Goal: Task Accomplishment & Management: Use online tool/utility

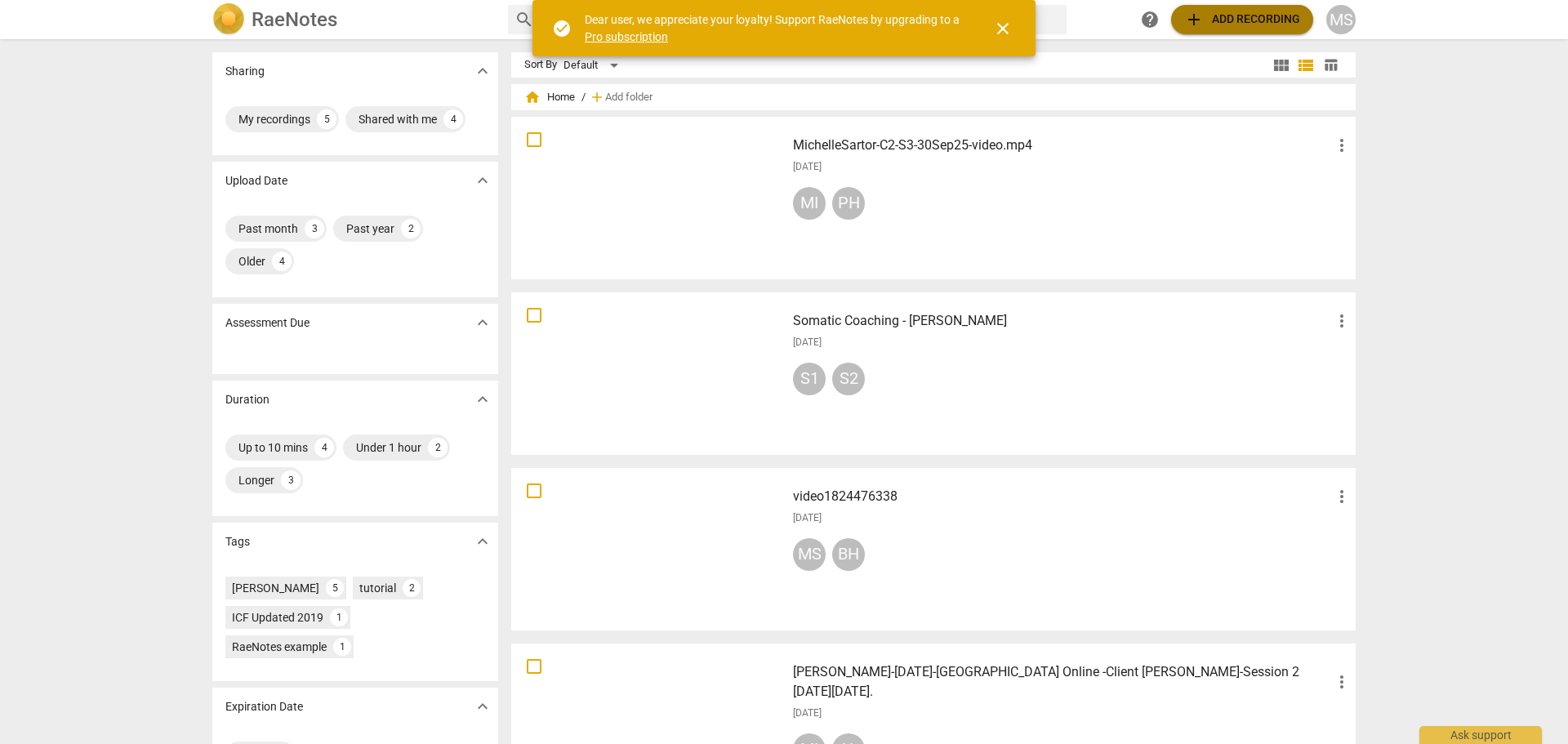
click at [1234, 18] on span "add Add recording" at bounding box center [1243, 19] width 116 height 20
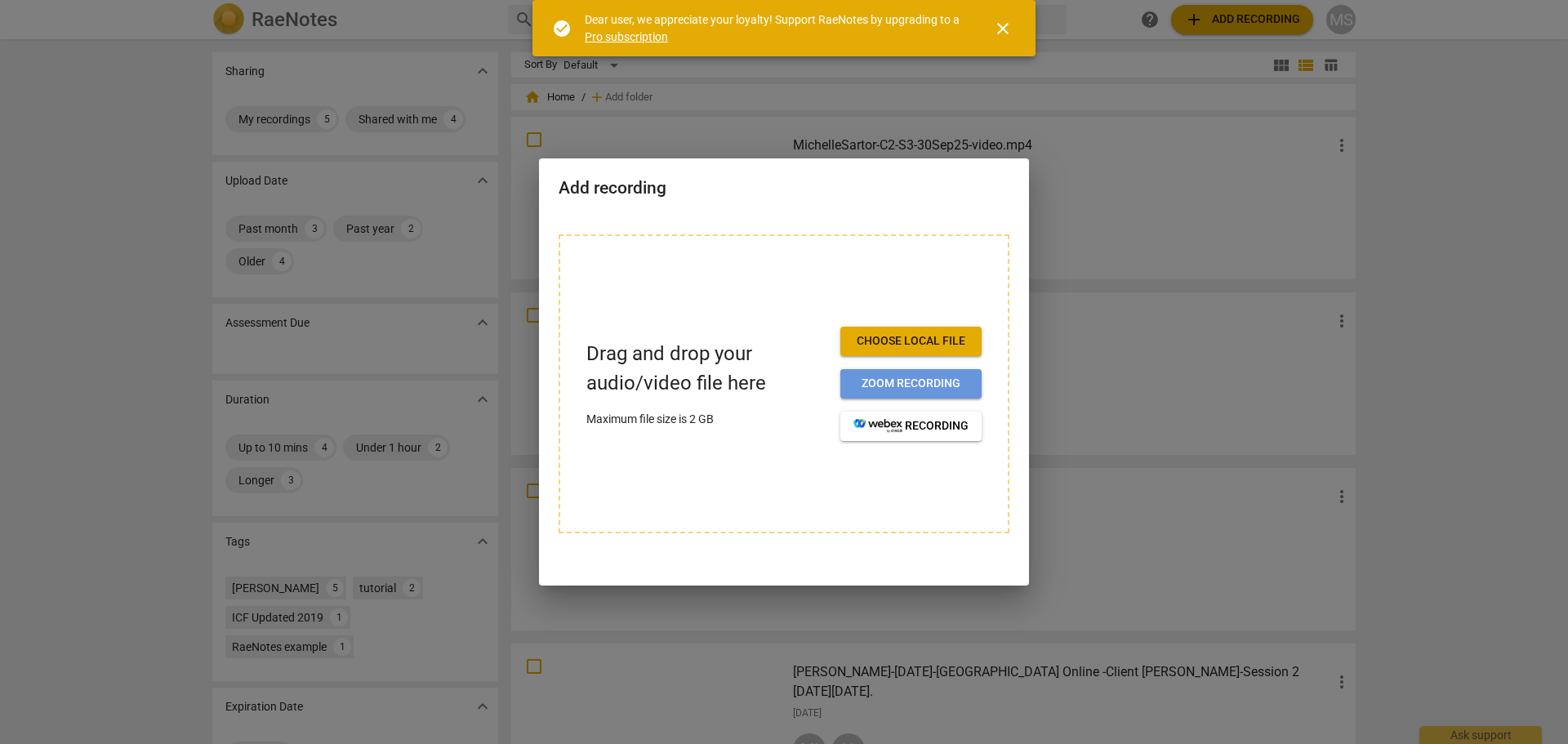
click at [899, 380] on span "Zoom recording" at bounding box center [910, 383] width 115 height 16
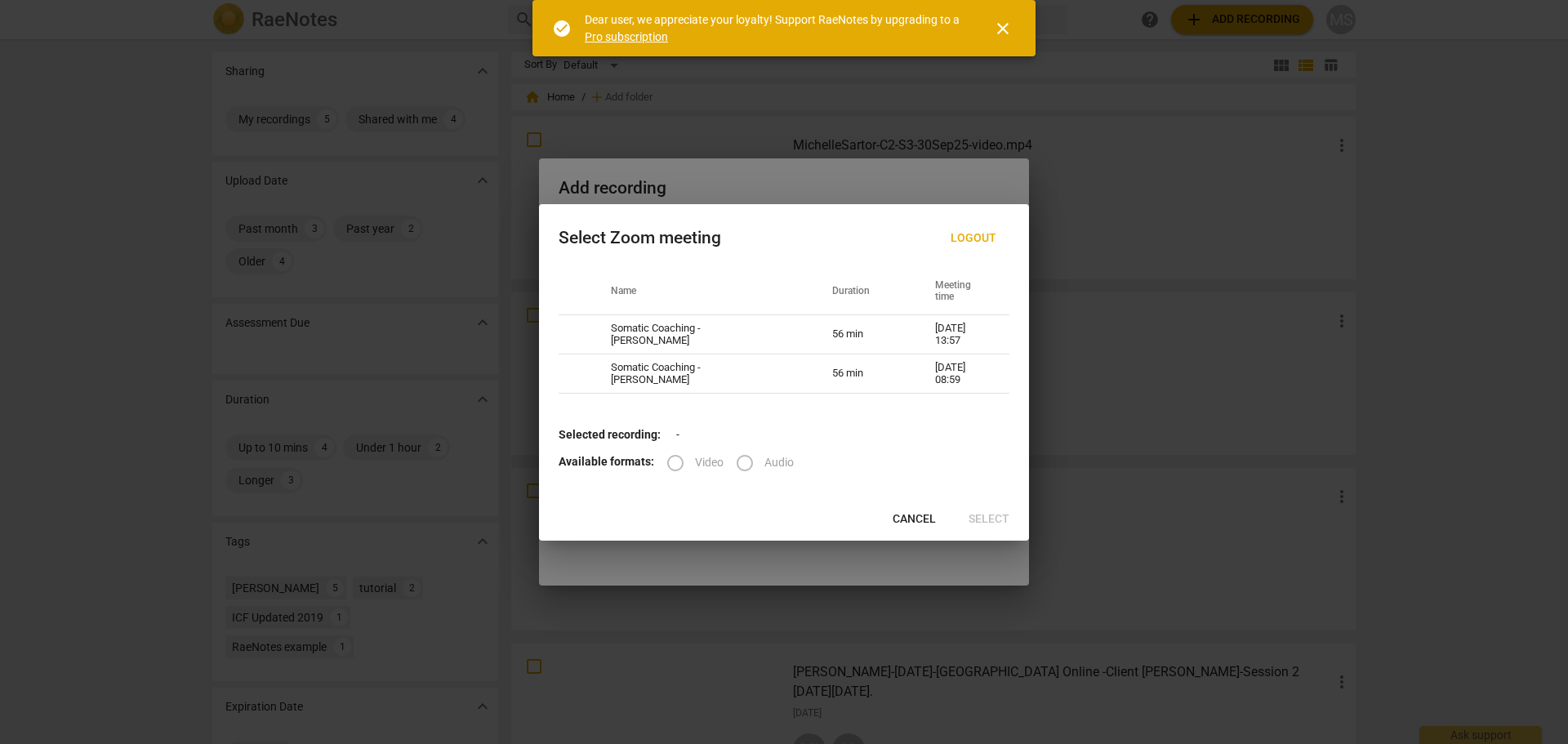
click at [671, 461] on label "Video" at bounding box center [689, 463] width 68 height 39
click at [646, 330] on td "Somatic Coaching - [PERSON_NAME]" at bounding box center [702, 334] width 221 height 39
radio input "true"
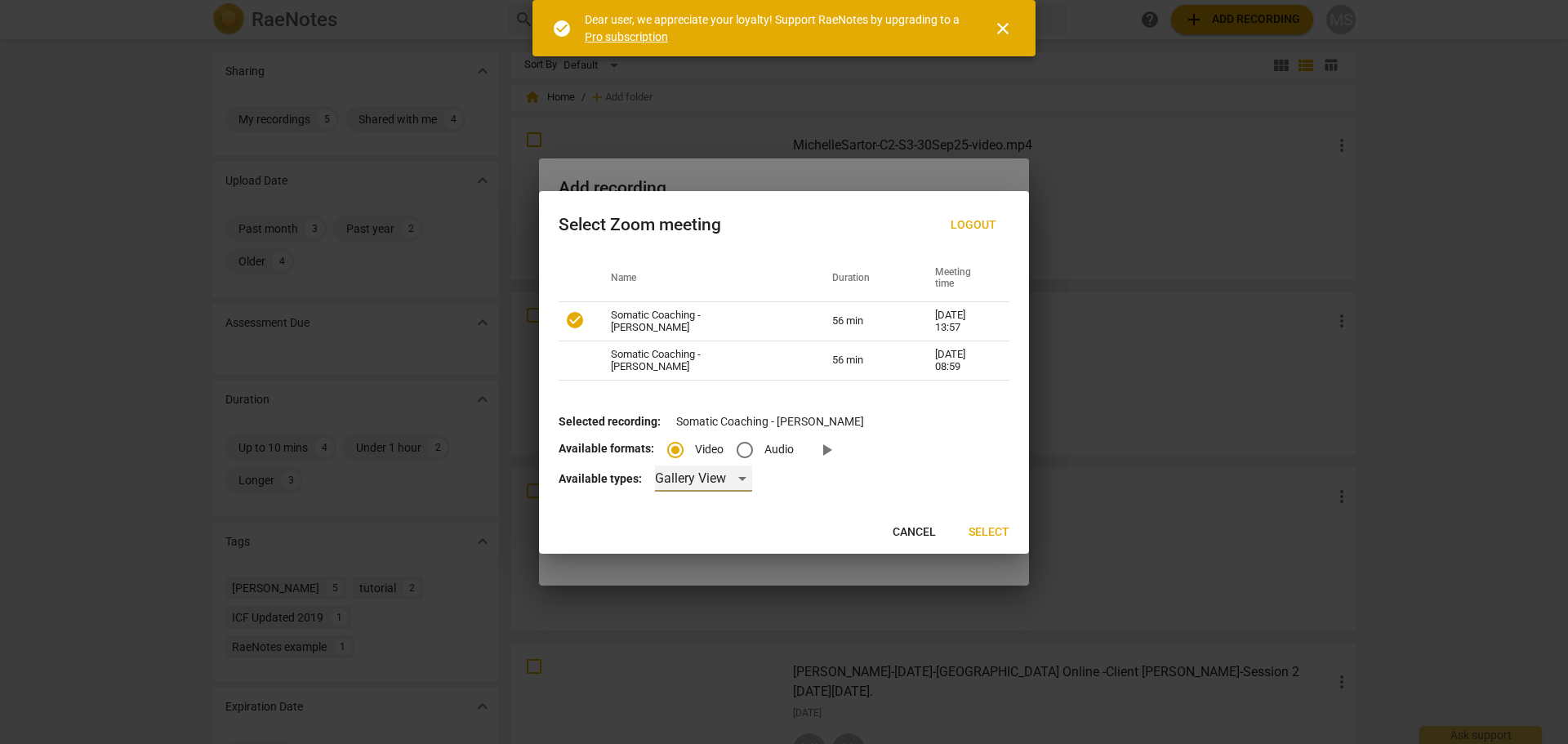
click at [738, 476] on div "Gallery View" at bounding box center [703, 478] width 97 height 26
click at [738, 476] on li "Gallery View" at bounding box center [723, 478] width 142 height 39
click at [998, 528] on span "Select" at bounding box center [989, 531] width 41 height 16
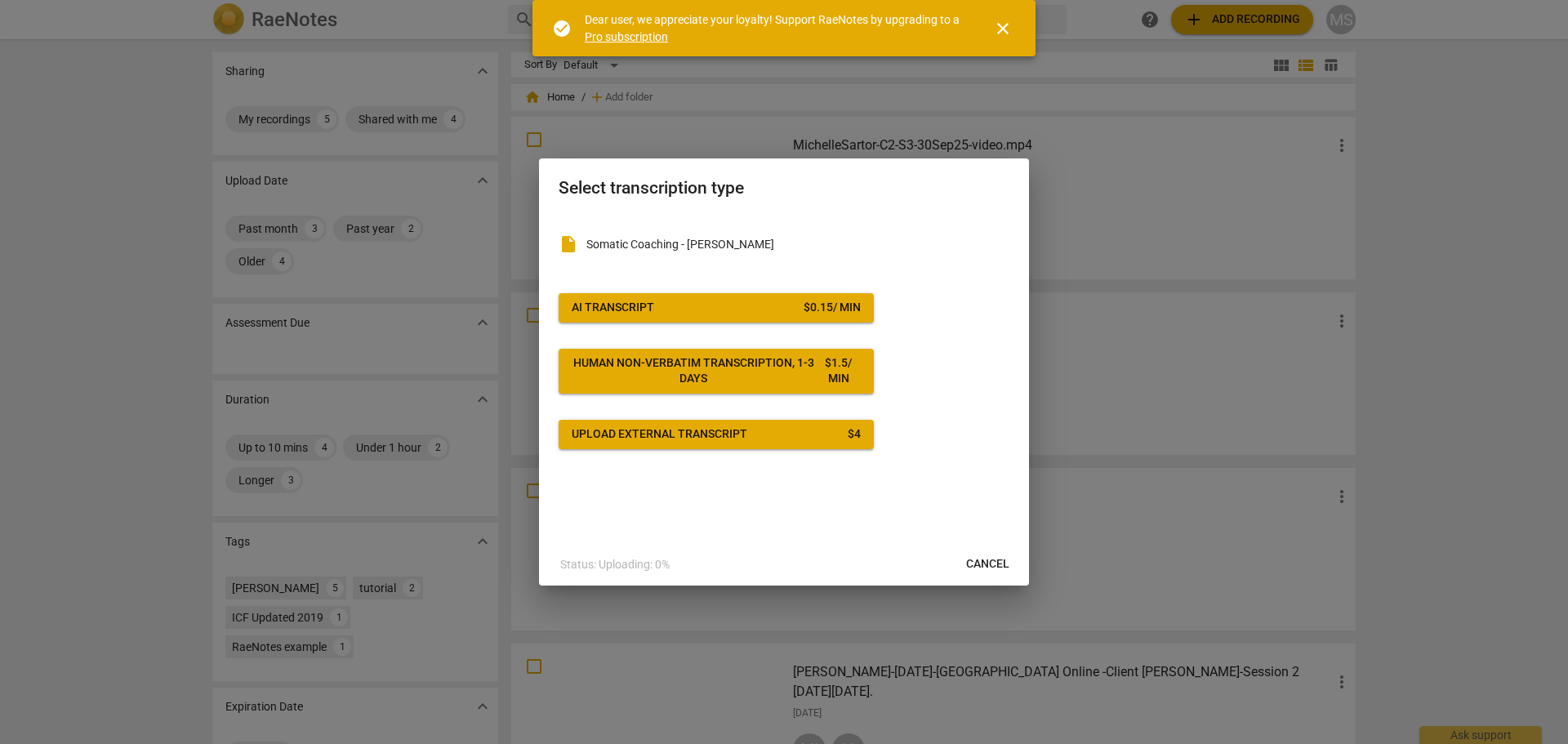
click at [743, 302] on span "AI Transcript $ 0.15 / min" at bounding box center [716, 307] width 289 height 16
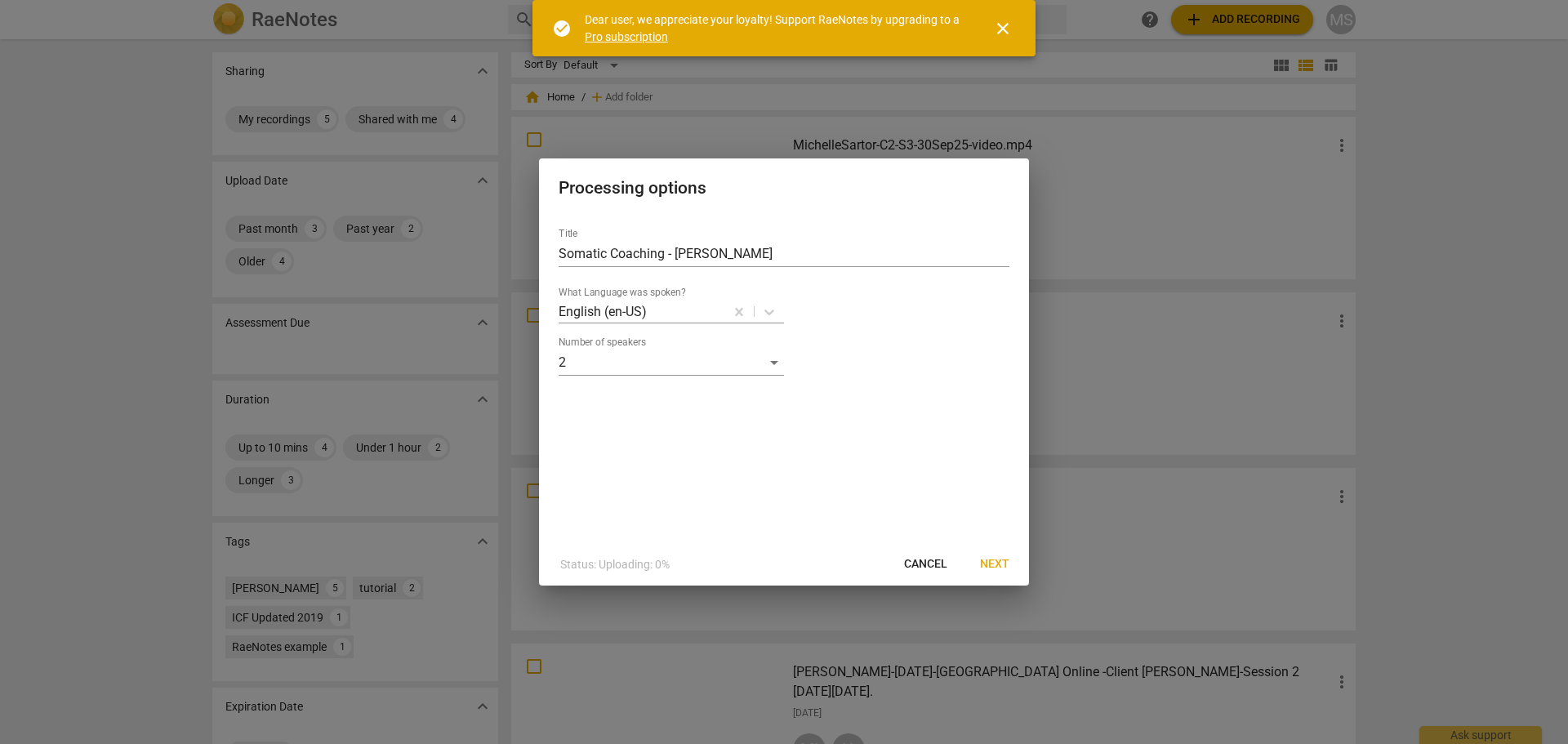
click at [999, 554] on button "Next" at bounding box center [994, 564] width 55 height 30
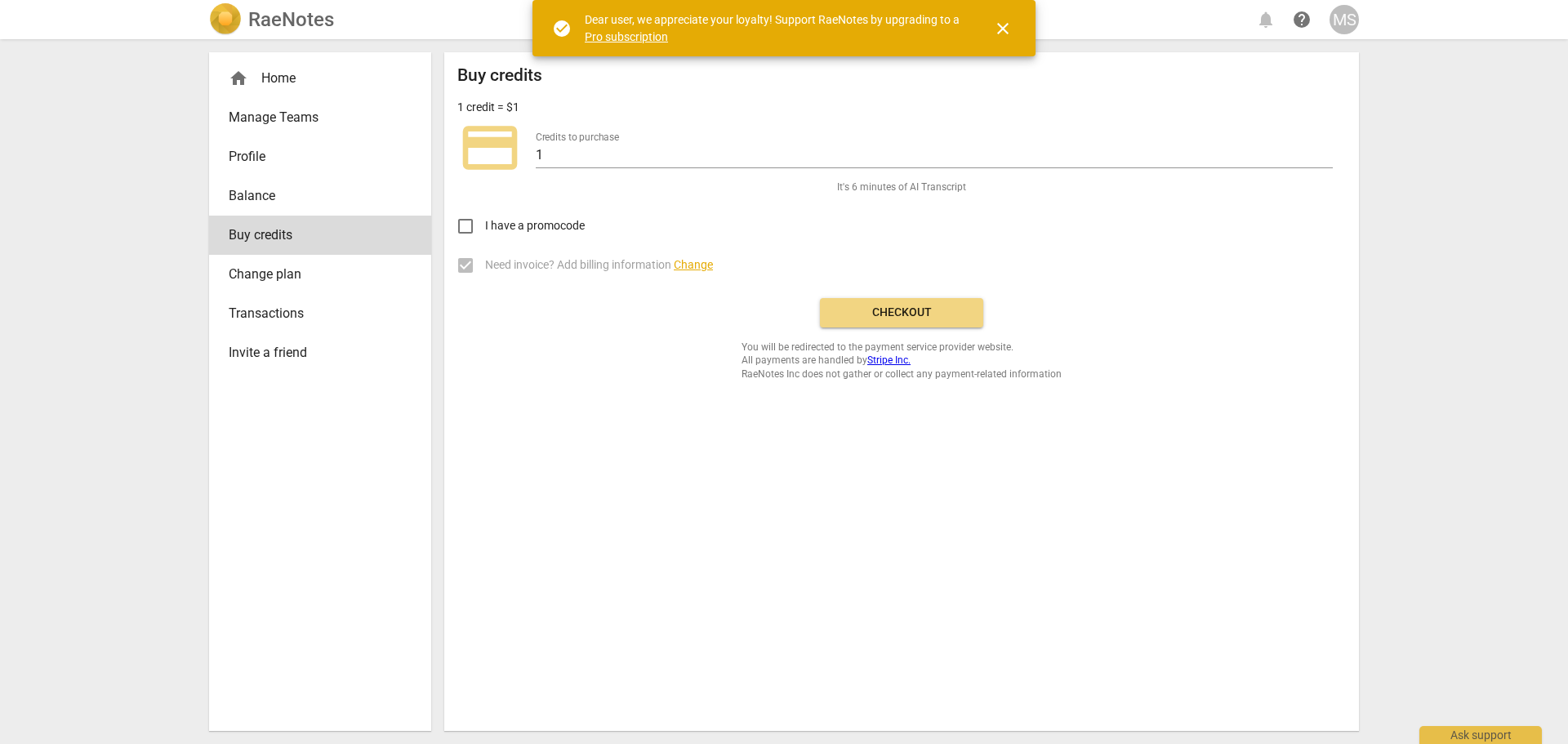
click at [909, 304] on span "Checkout" at bounding box center [902, 312] width 137 height 16
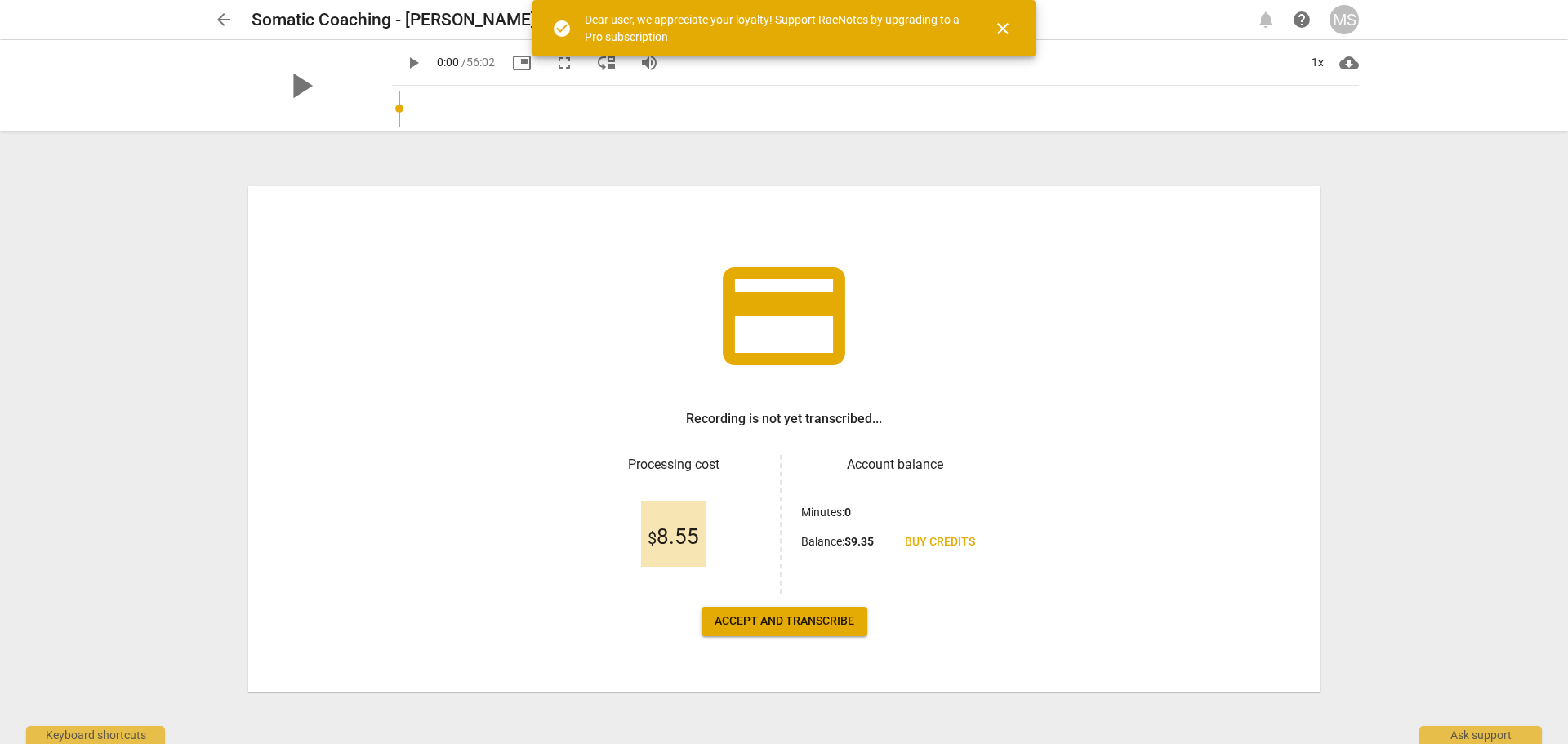
click at [823, 618] on span "Accept and transcribe" at bounding box center [784, 621] width 139 height 16
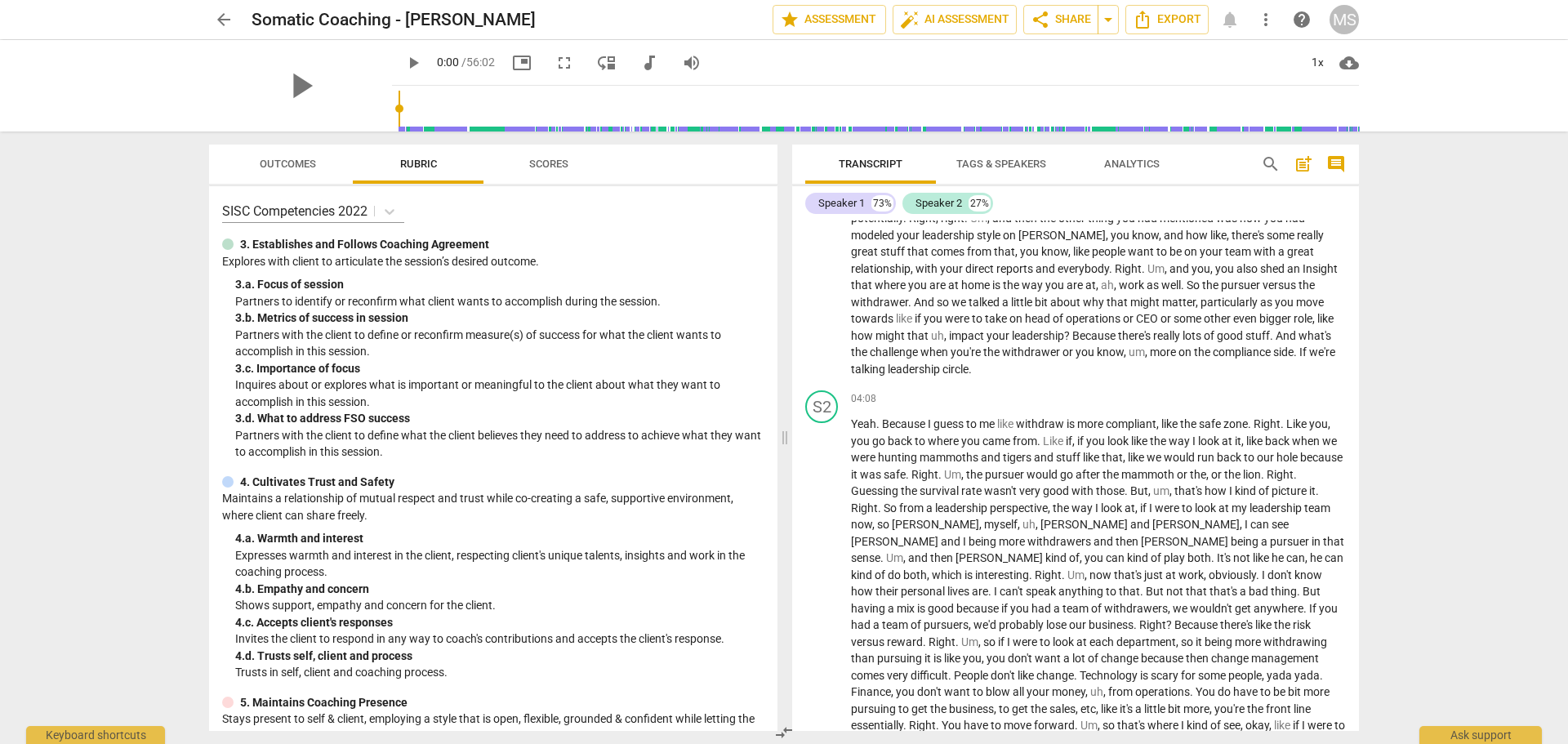
scroll to position [762, 0]
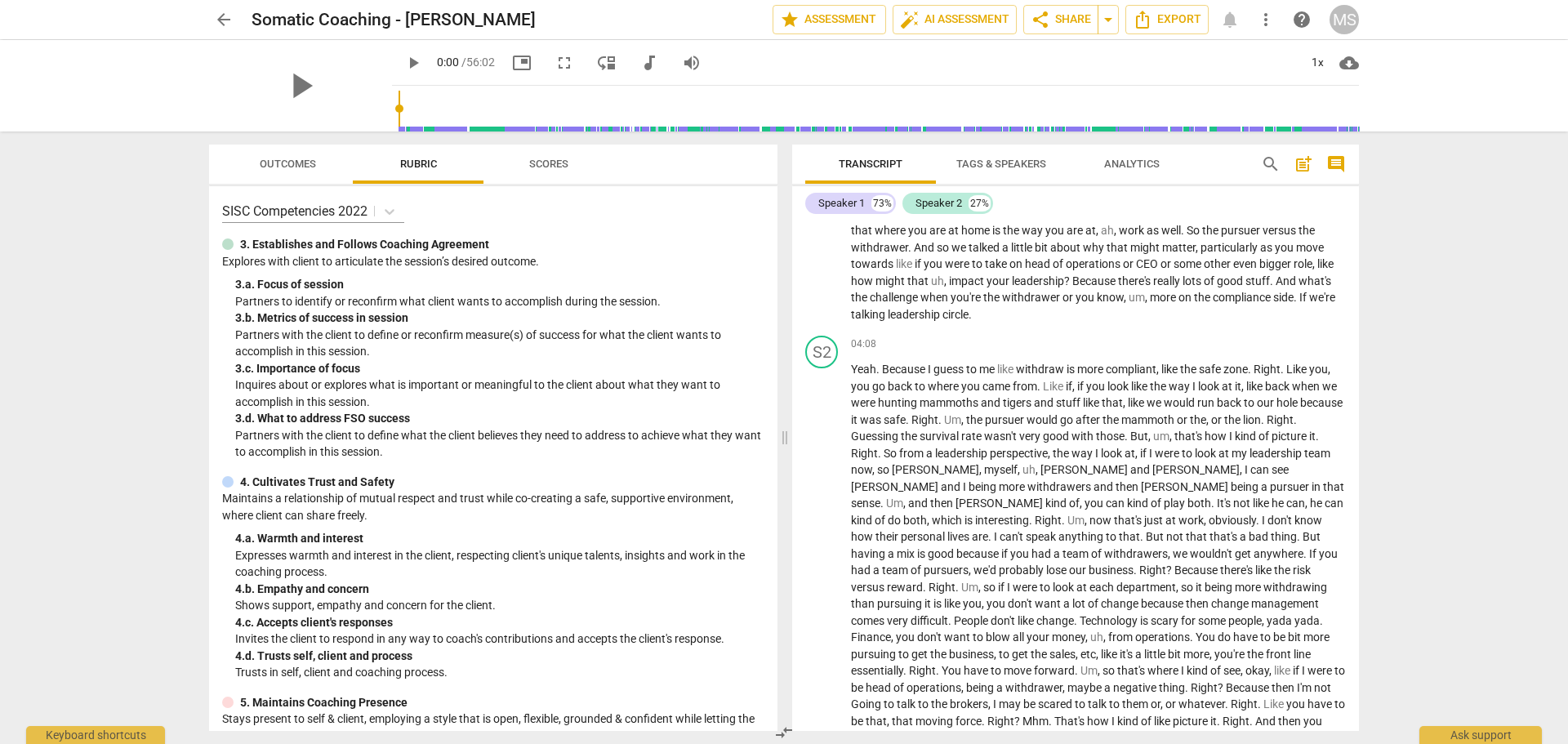
click at [1140, 158] on span "Analytics" at bounding box center [1132, 163] width 55 height 12
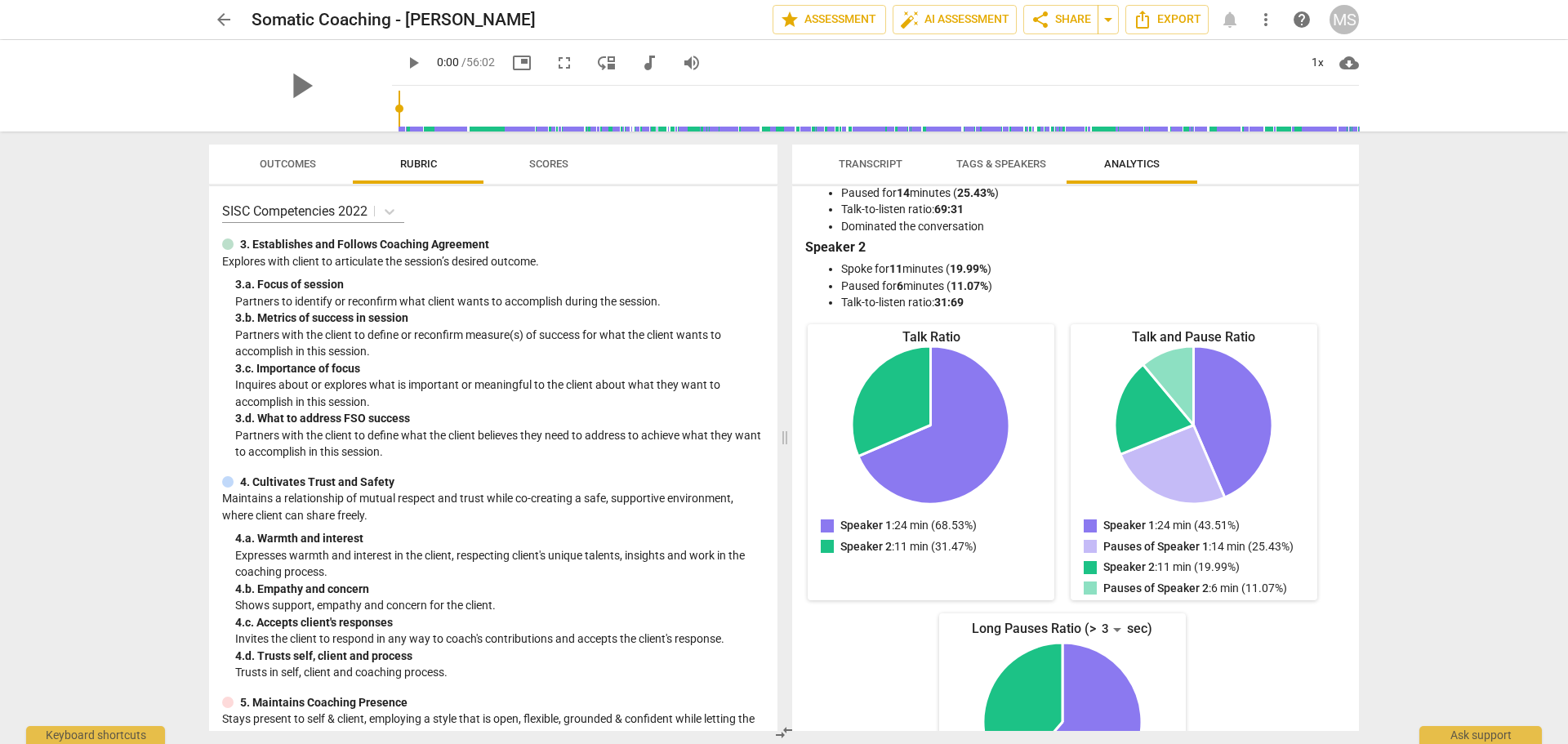
scroll to position [0, 0]
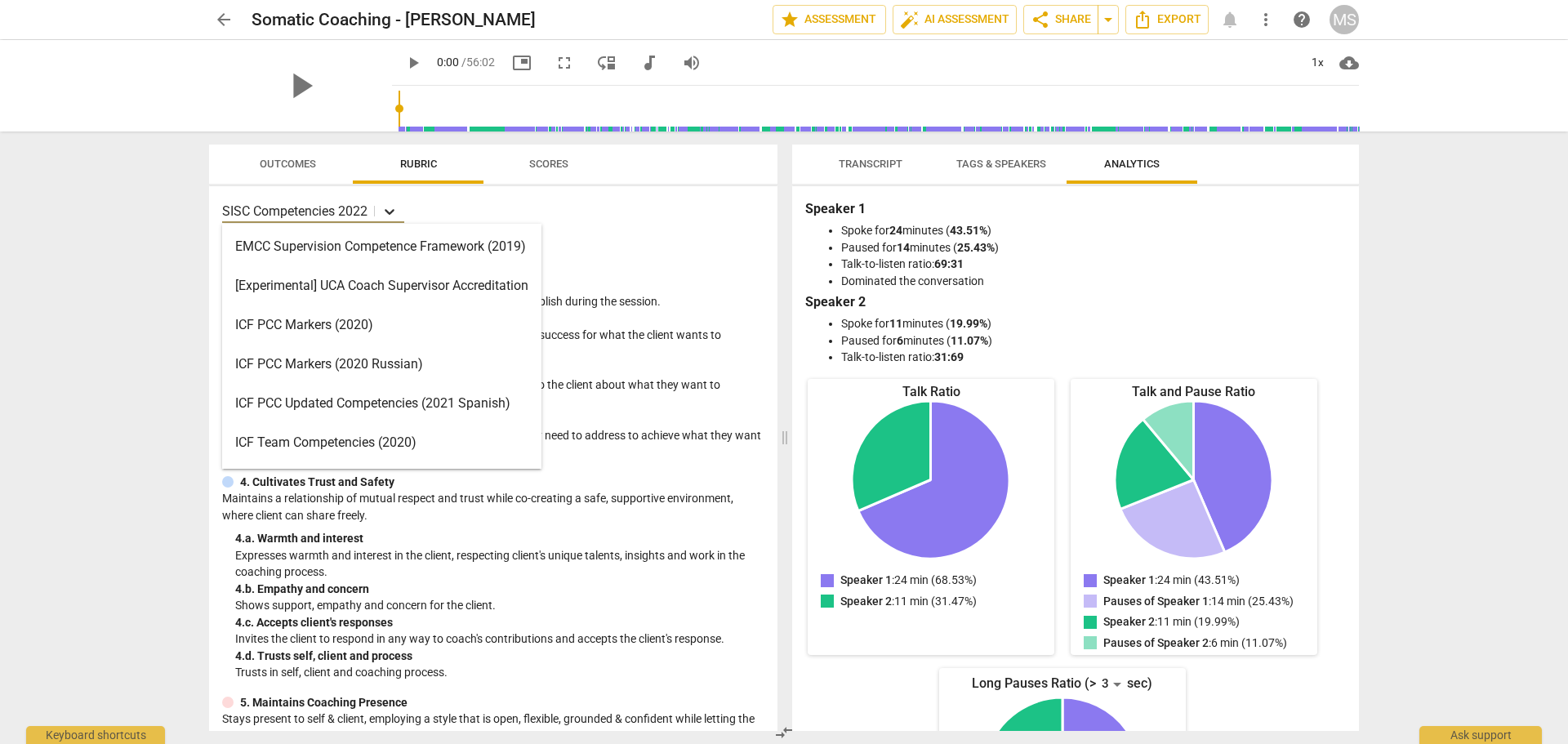
click at [389, 210] on icon at bounding box center [389, 211] width 16 height 16
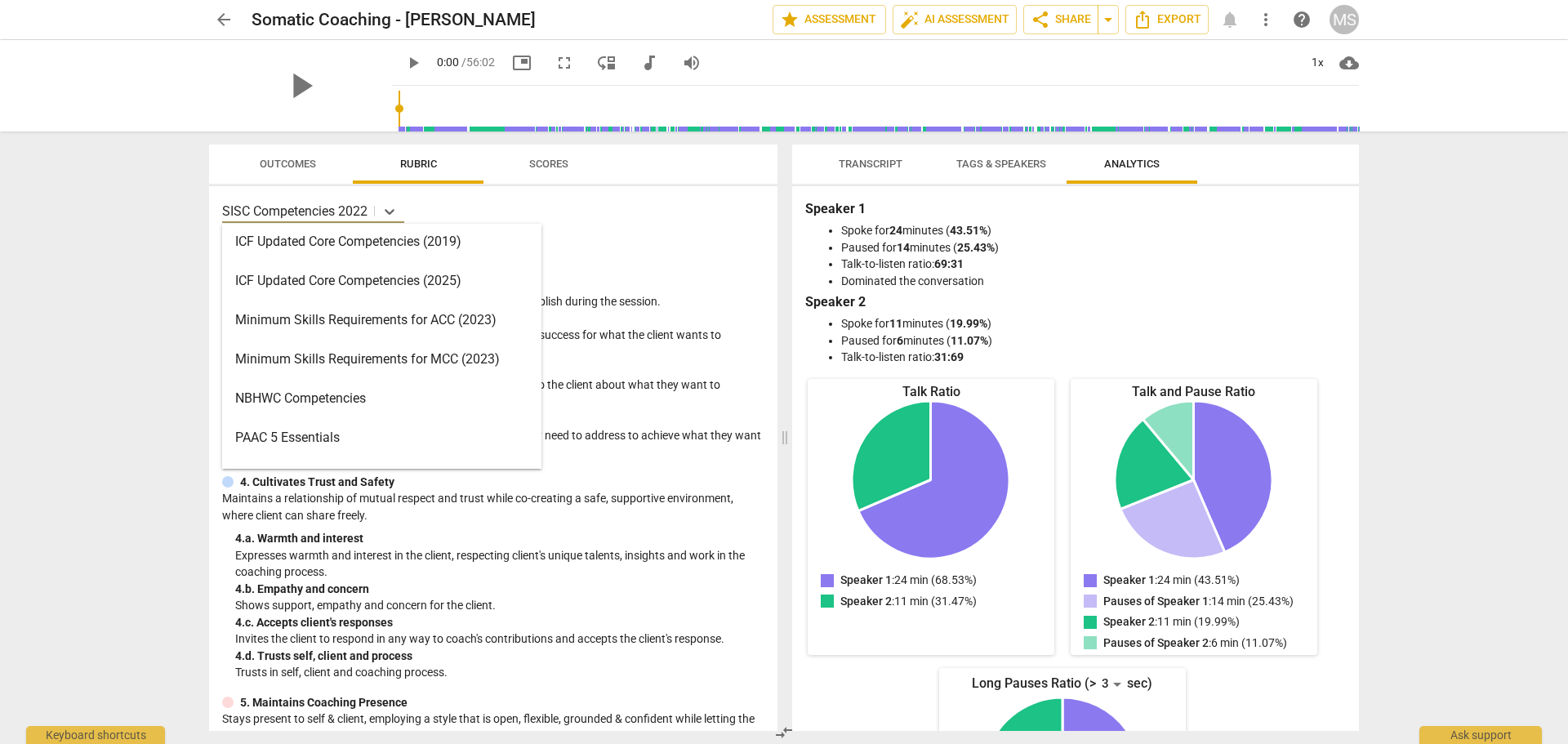
scroll to position [325, 0]
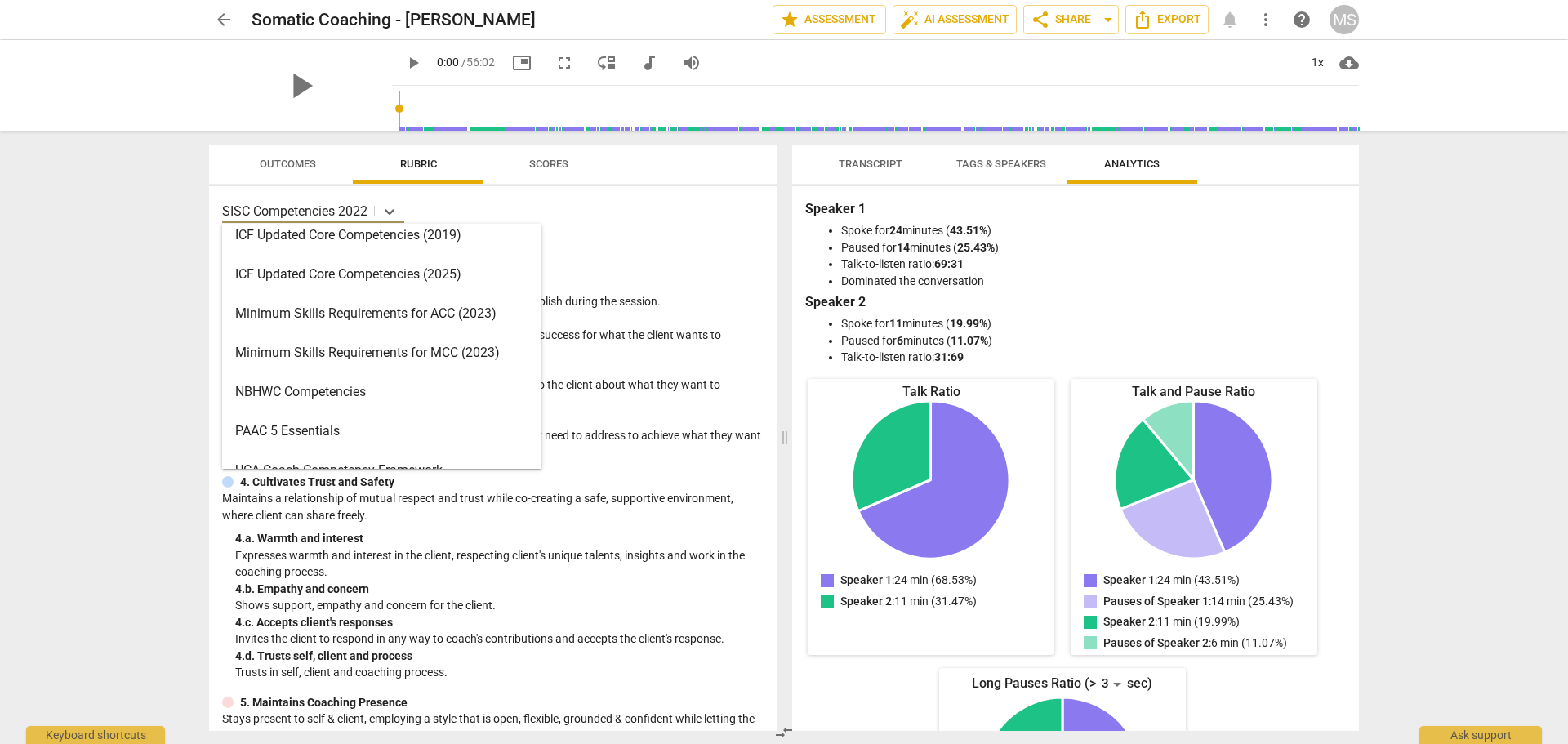
click at [369, 280] on div "ICF Updated Core Competencies (2025)" at bounding box center [382, 274] width 320 height 39
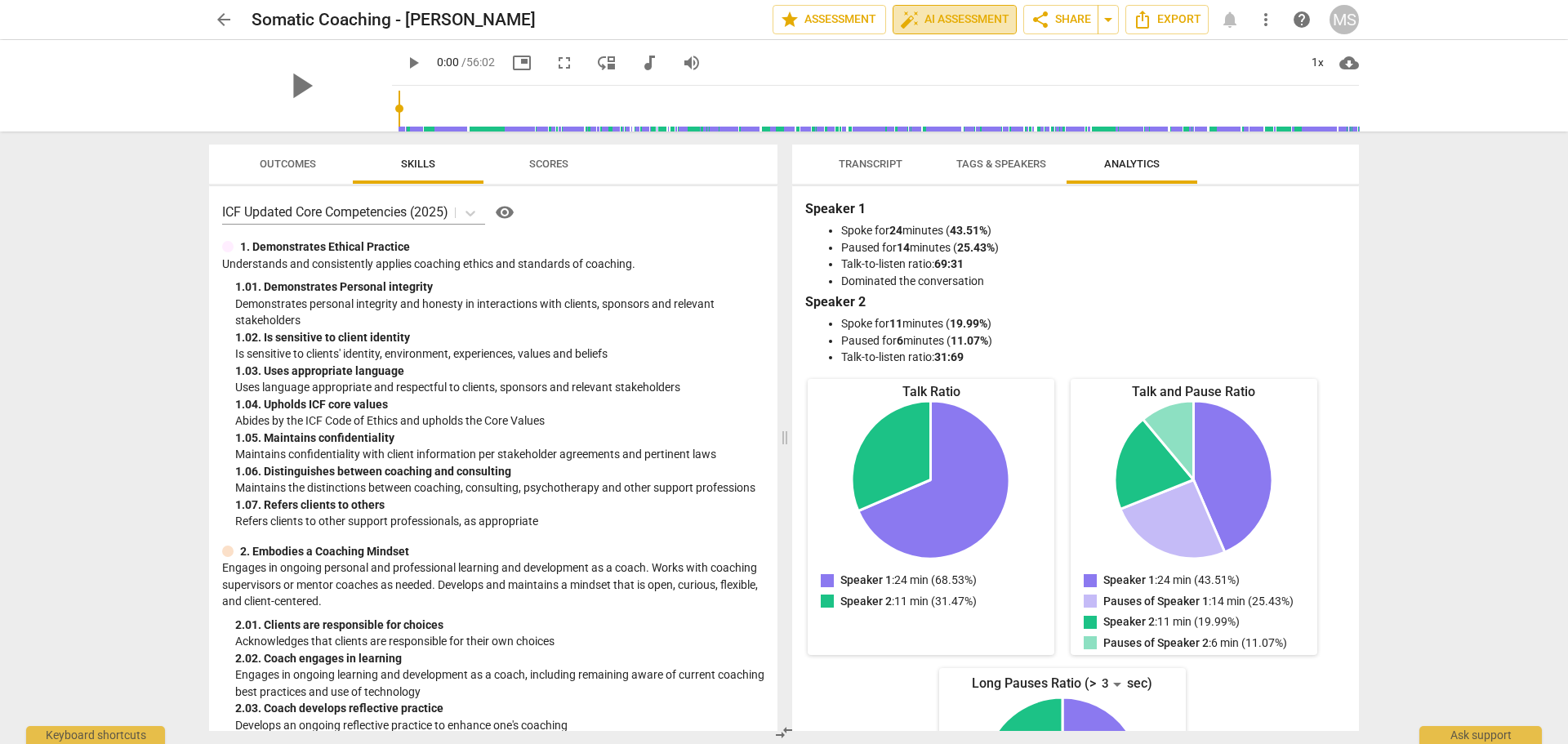
click at [923, 17] on span "auto_fix_high AI Assessment" at bounding box center [954, 19] width 110 height 20
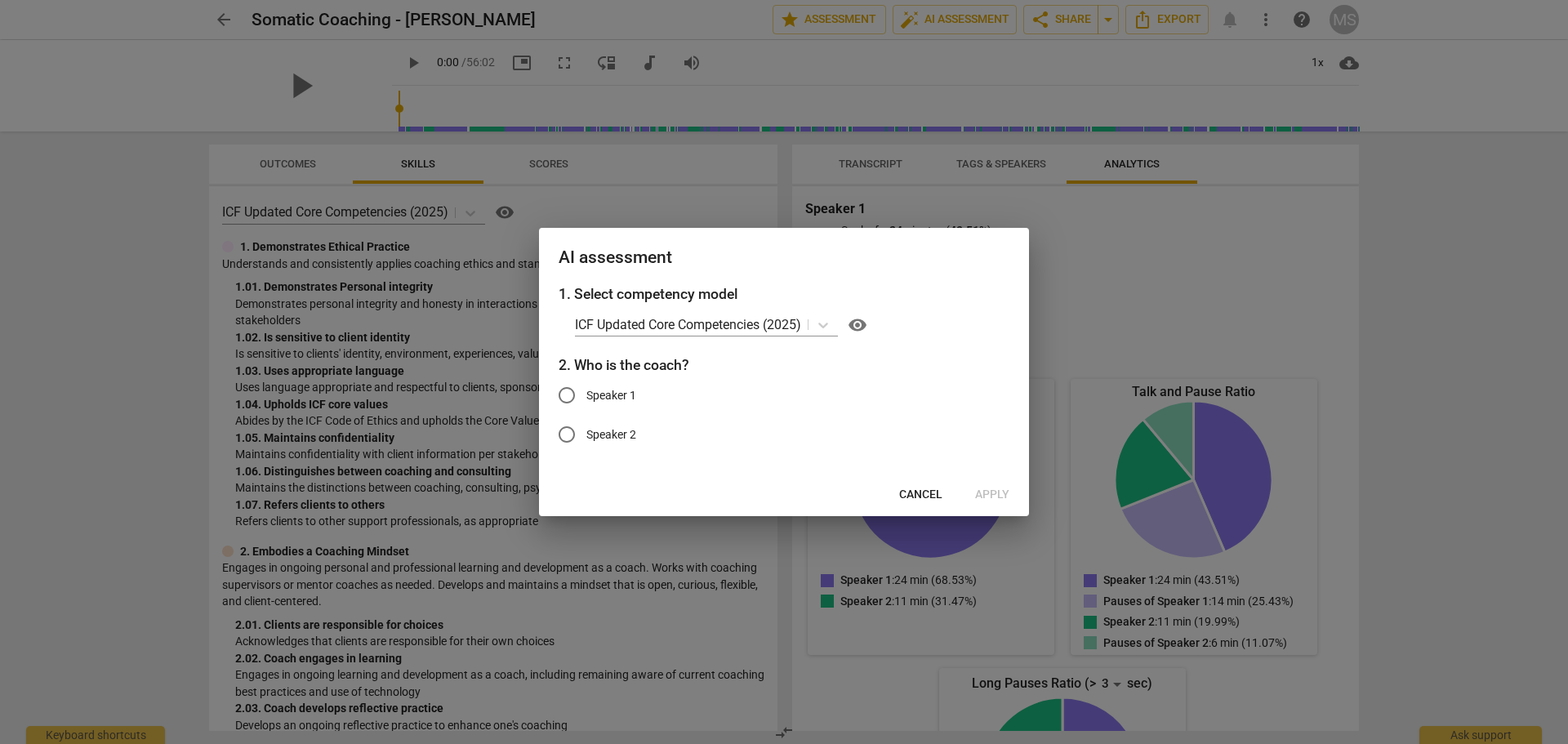
click at [913, 496] on span "Cancel" at bounding box center [920, 494] width 43 height 16
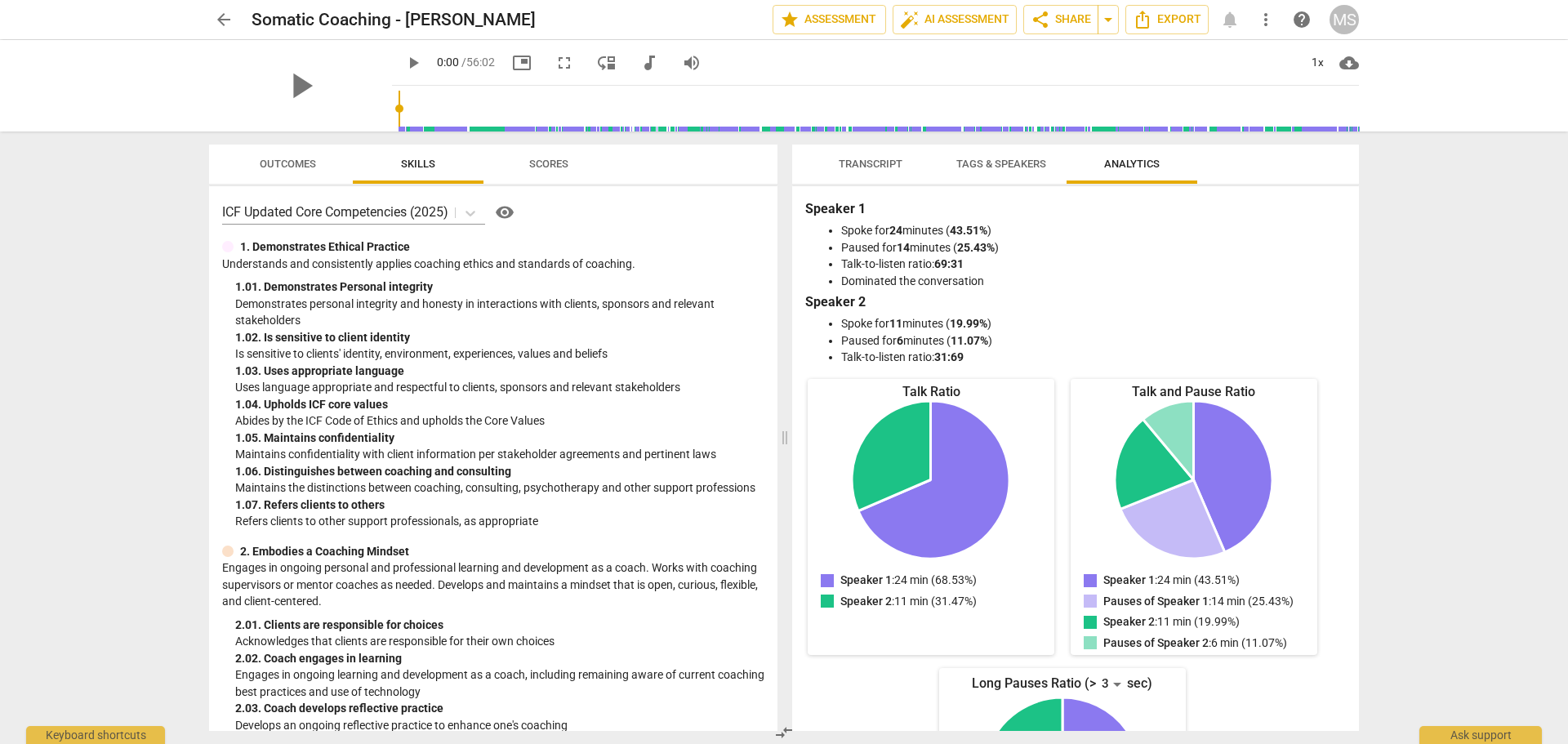
click at [988, 157] on span "Tags & Speakers" at bounding box center [1001, 163] width 90 height 12
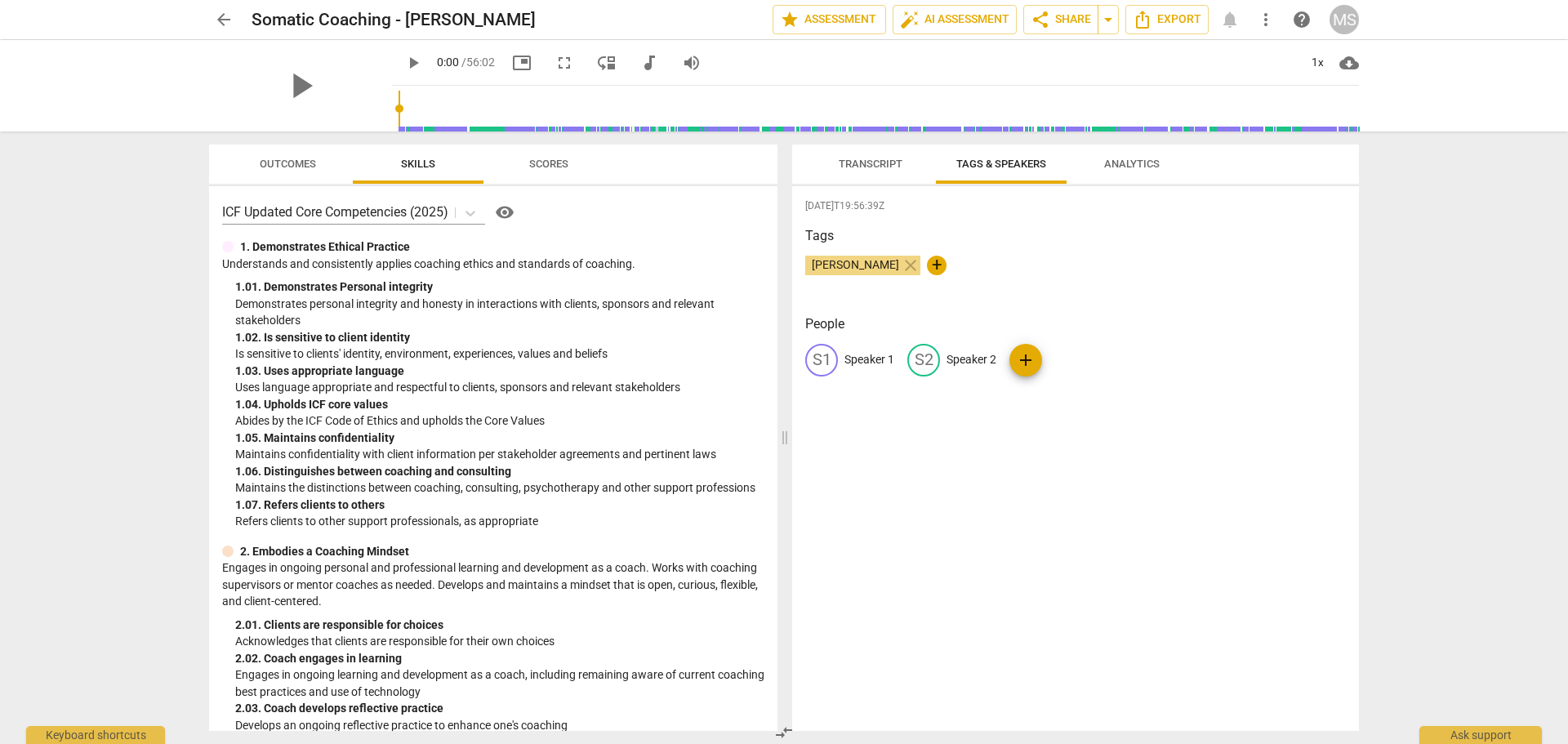
click at [815, 355] on div "S1" at bounding box center [822, 360] width 32 height 32
click at [838, 385] on div "edit Speaker 1 delete S2 Speaker 2 add" at bounding box center [1076, 366] width 540 height 46
click at [868, 163] on span "Transcript" at bounding box center [870, 163] width 64 height 12
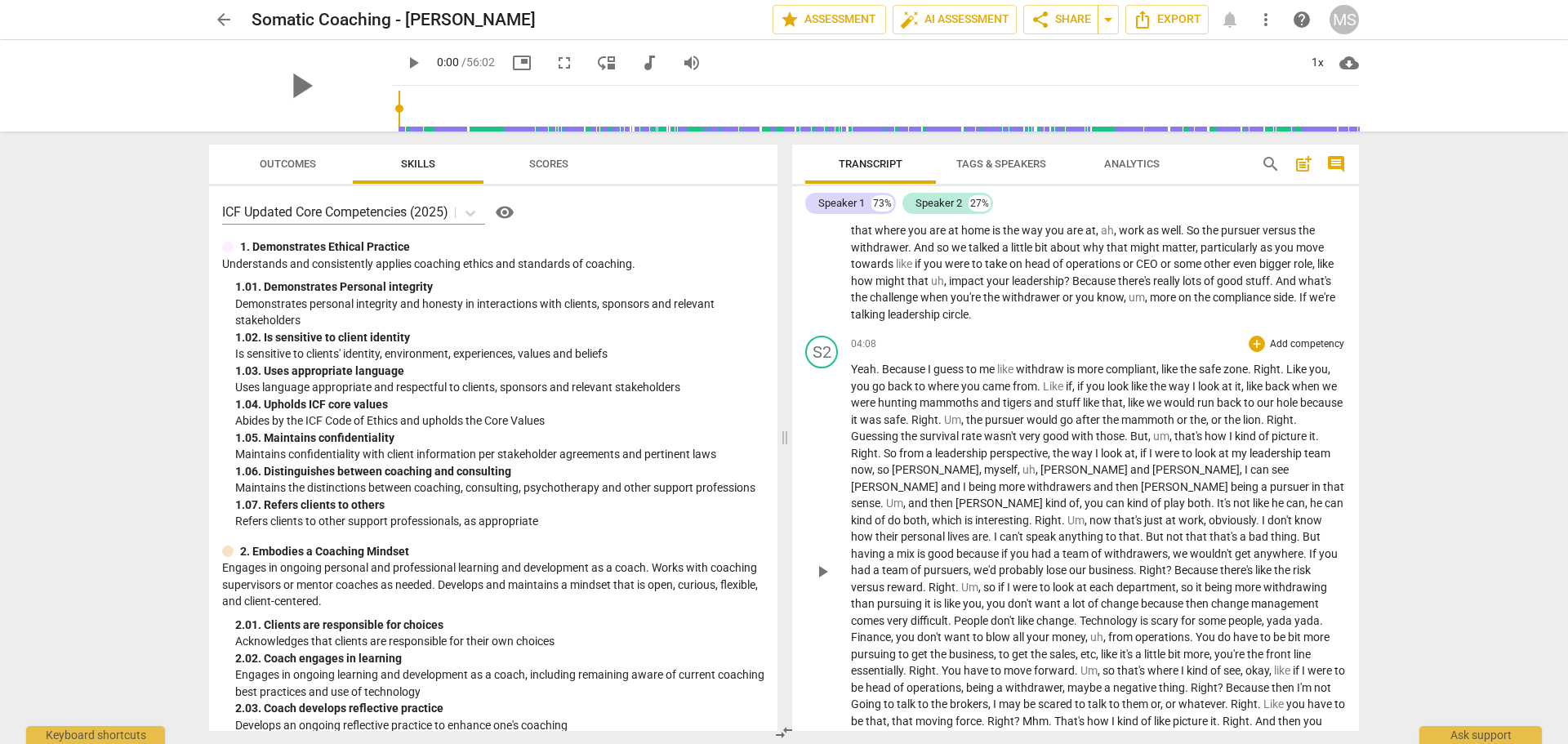
click at [820, 562] on span "play_arrow" at bounding box center [822, 571] width 20 height 20
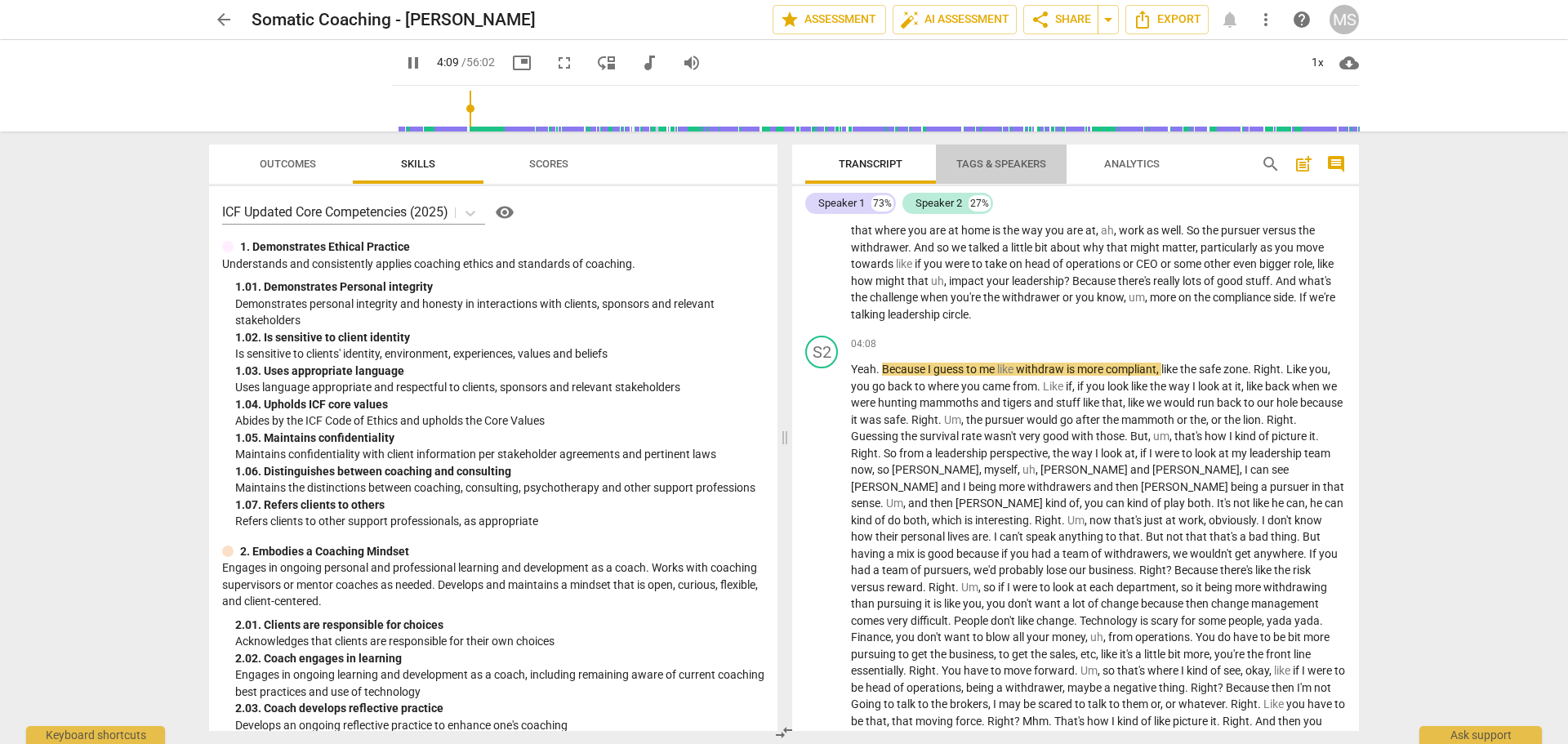
click at [1018, 166] on span "Tags & Speakers" at bounding box center [1001, 163] width 90 height 12
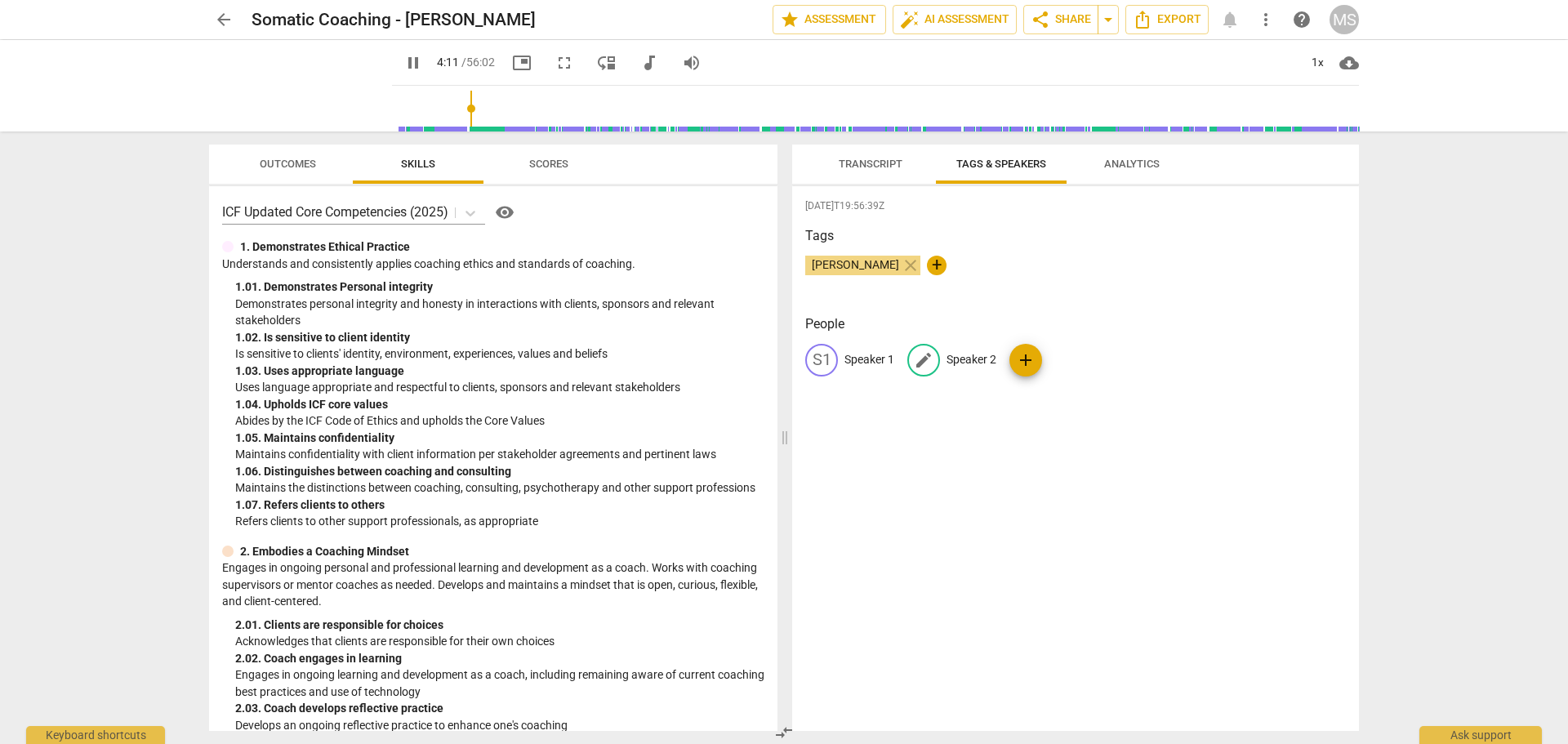
click at [972, 354] on p "Speaker 2" at bounding box center [972, 360] width 50 height 17
type input "255"
type input "P"
type input "255"
type input "Phi"
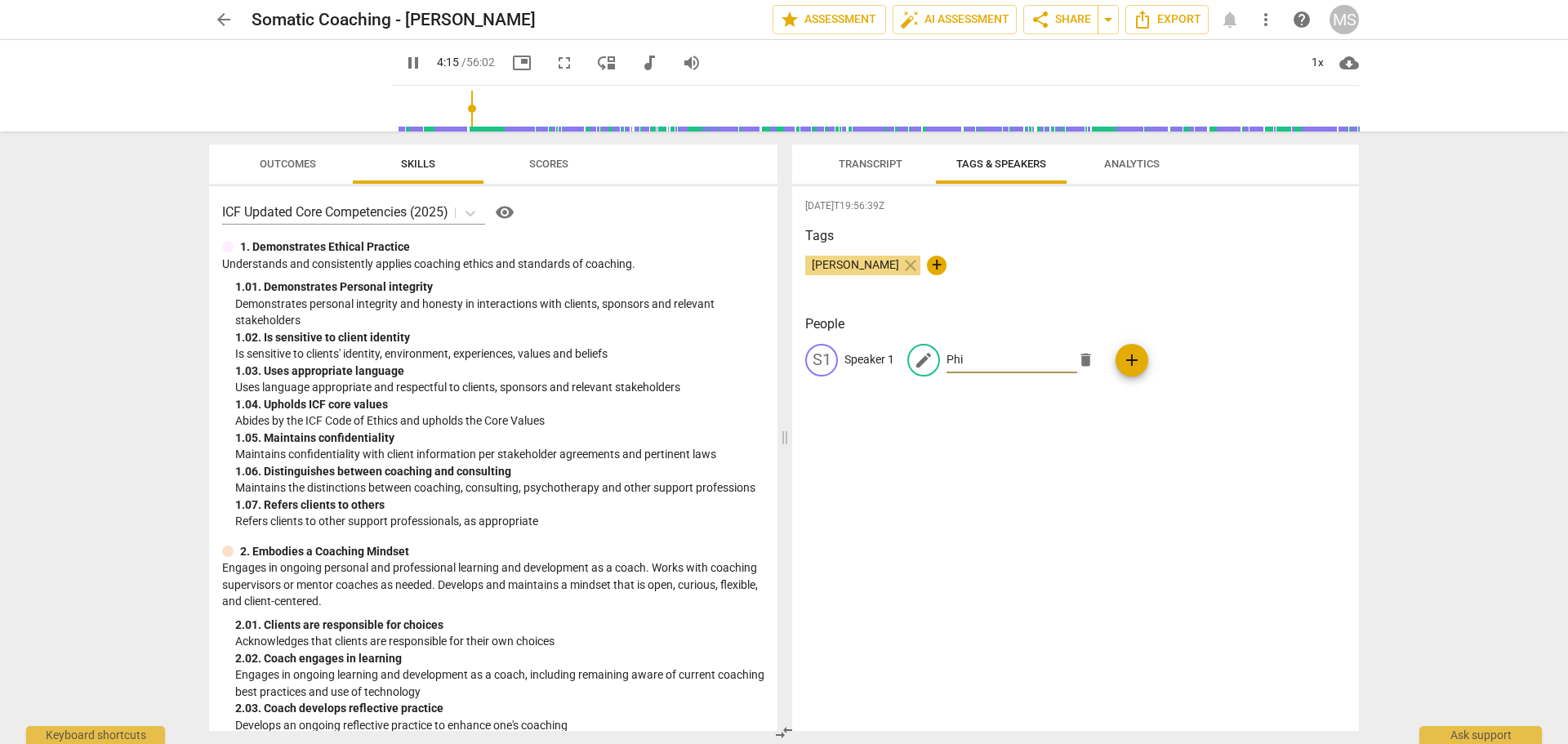
type input "255"
type input "Phil"
type input "257"
type input "Phil"
click at [853, 354] on p "Speaker 1" at bounding box center [869, 360] width 50 height 17
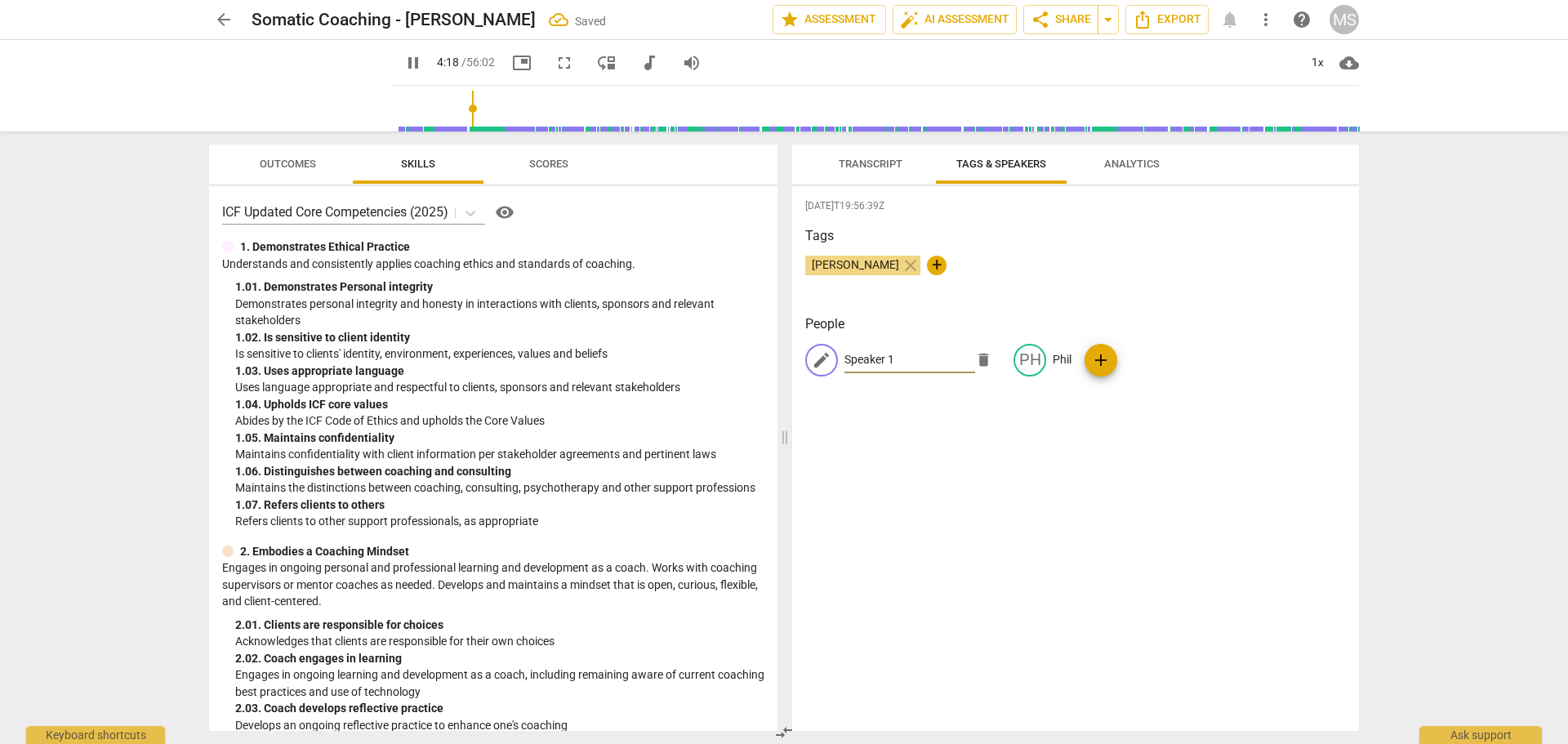
type input "259"
type input "M"
type input "259"
type input "Mi"
type input "259"
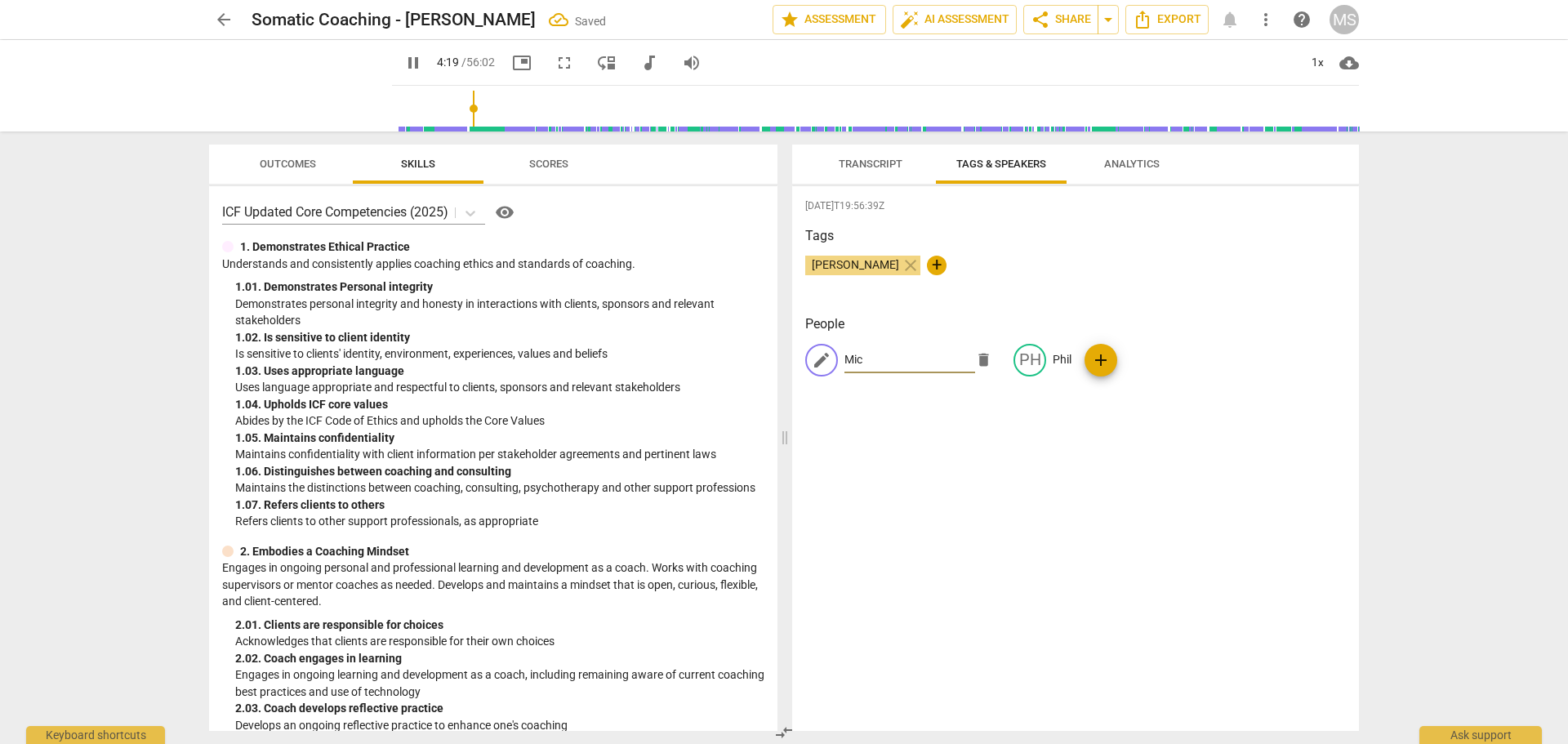
type input "Mich"
type input "260"
type input "Miche"
type input "260"
type input "[PERSON_NAME]"
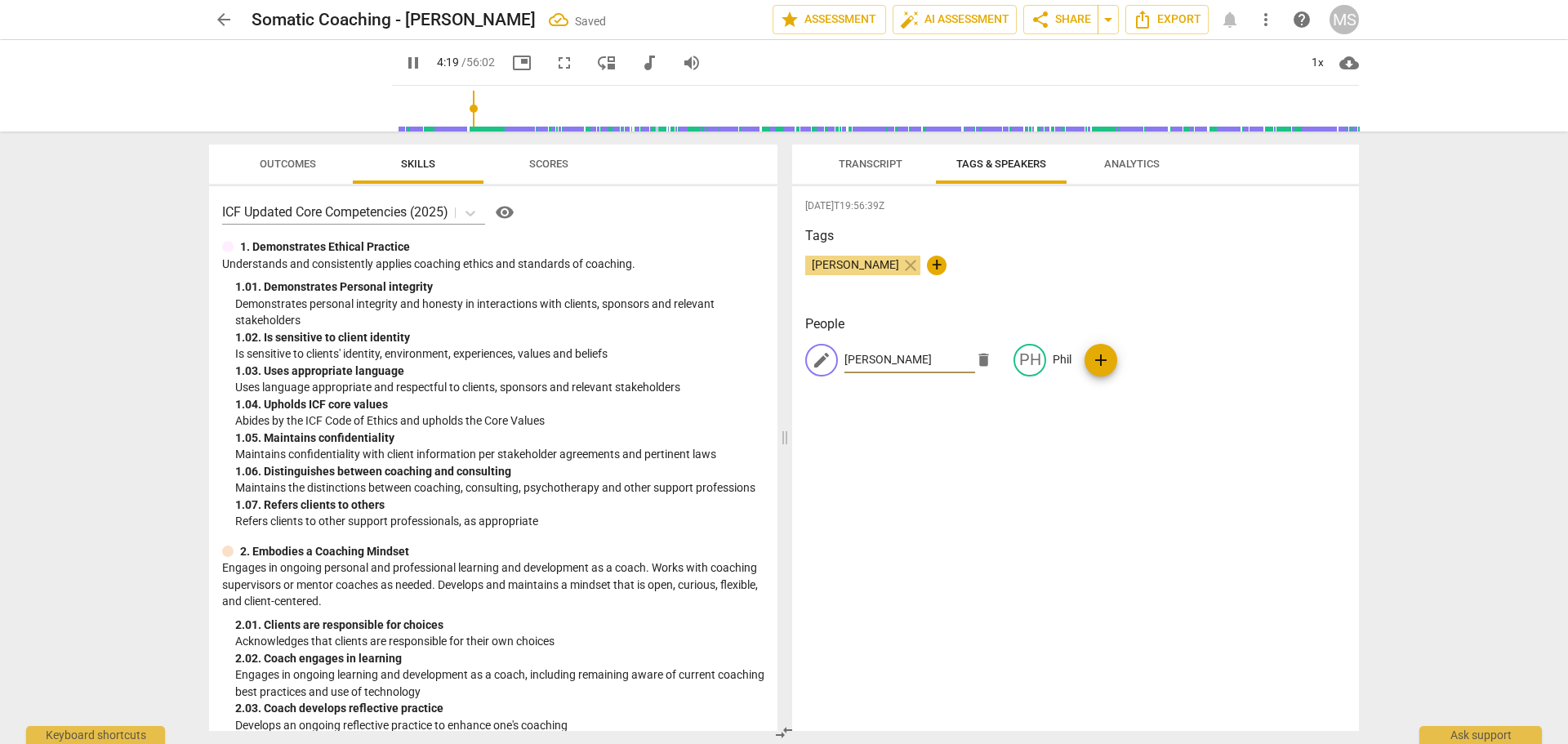
type input "260"
type input "[PERSON_NAME]"
type input "260"
type input "[PERSON_NAME]"
type input "262"
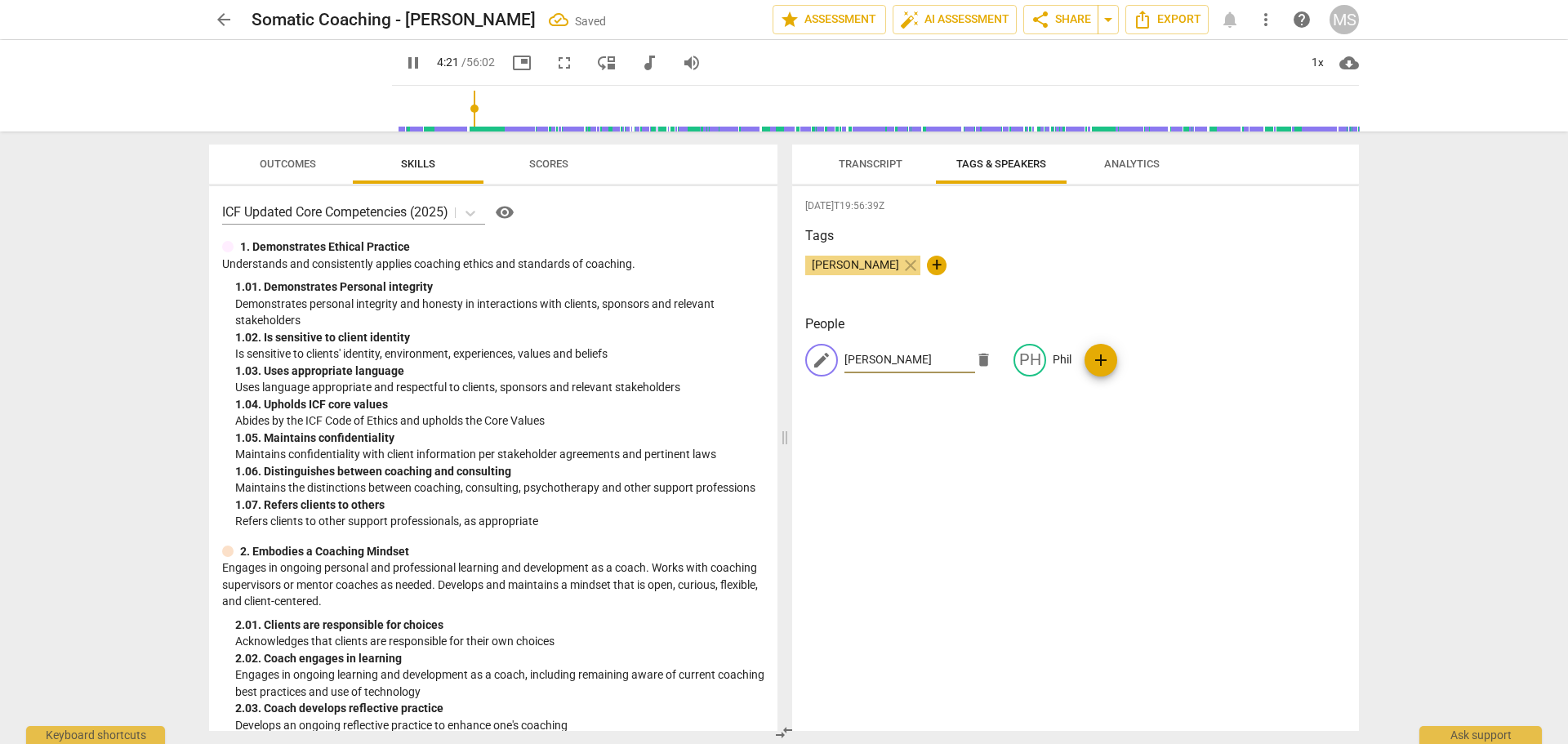
type input "[PERSON_NAME]"
click at [879, 443] on div "[DATE]T19:56:39Z Tags [PERSON_NAME] close + People edit [PERSON_NAME] PH [PERSO…" at bounding box center [1076, 458] width 567 height 545
click at [962, 18] on span "auto_fix_high AI Assessment" at bounding box center [954, 19] width 110 height 20
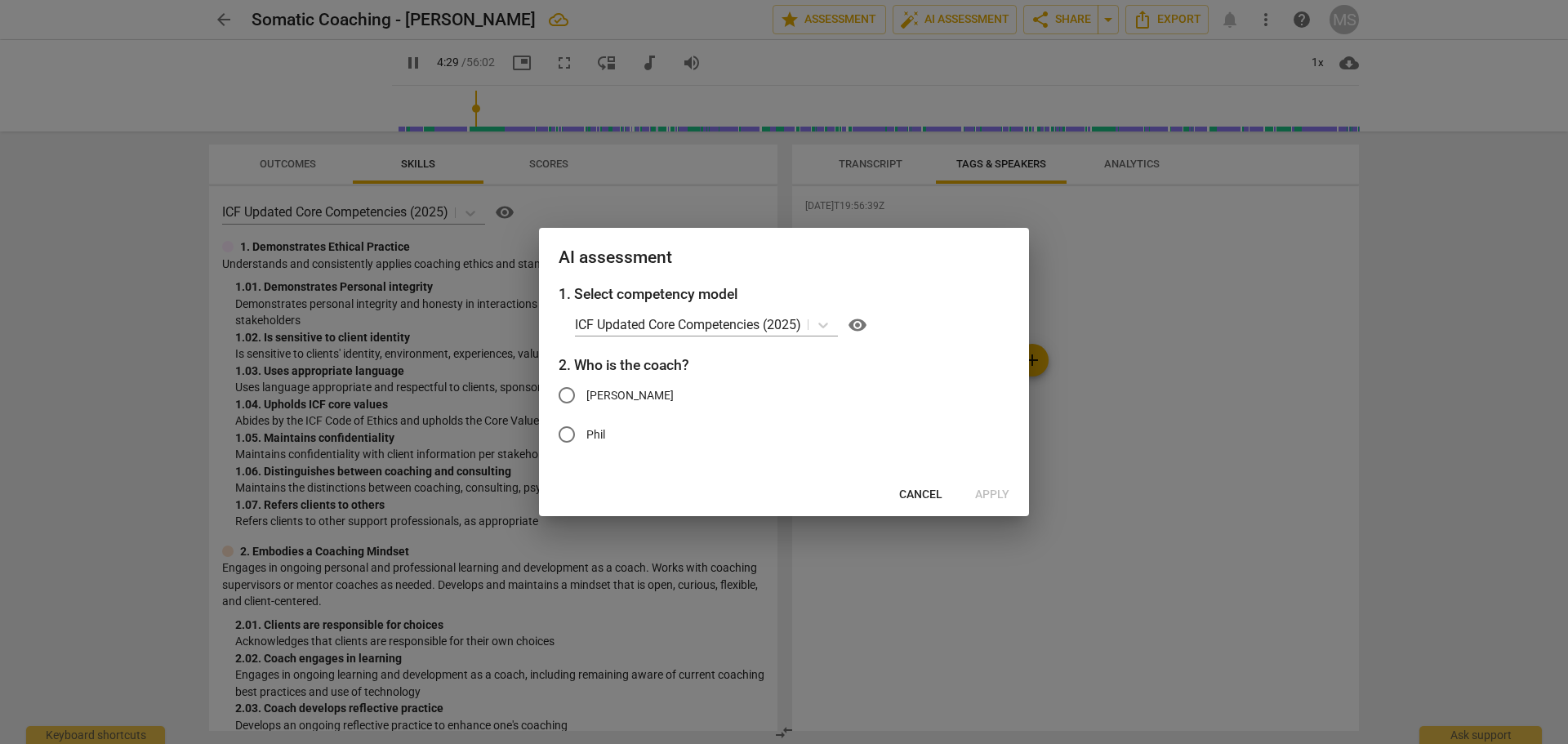
type input "270"
click at [567, 392] on input "[PERSON_NAME]" at bounding box center [566, 395] width 39 height 39
radio input "true"
click at [995, 487] on span "Apply" at bounding box center [993, 494] width 34 height 16
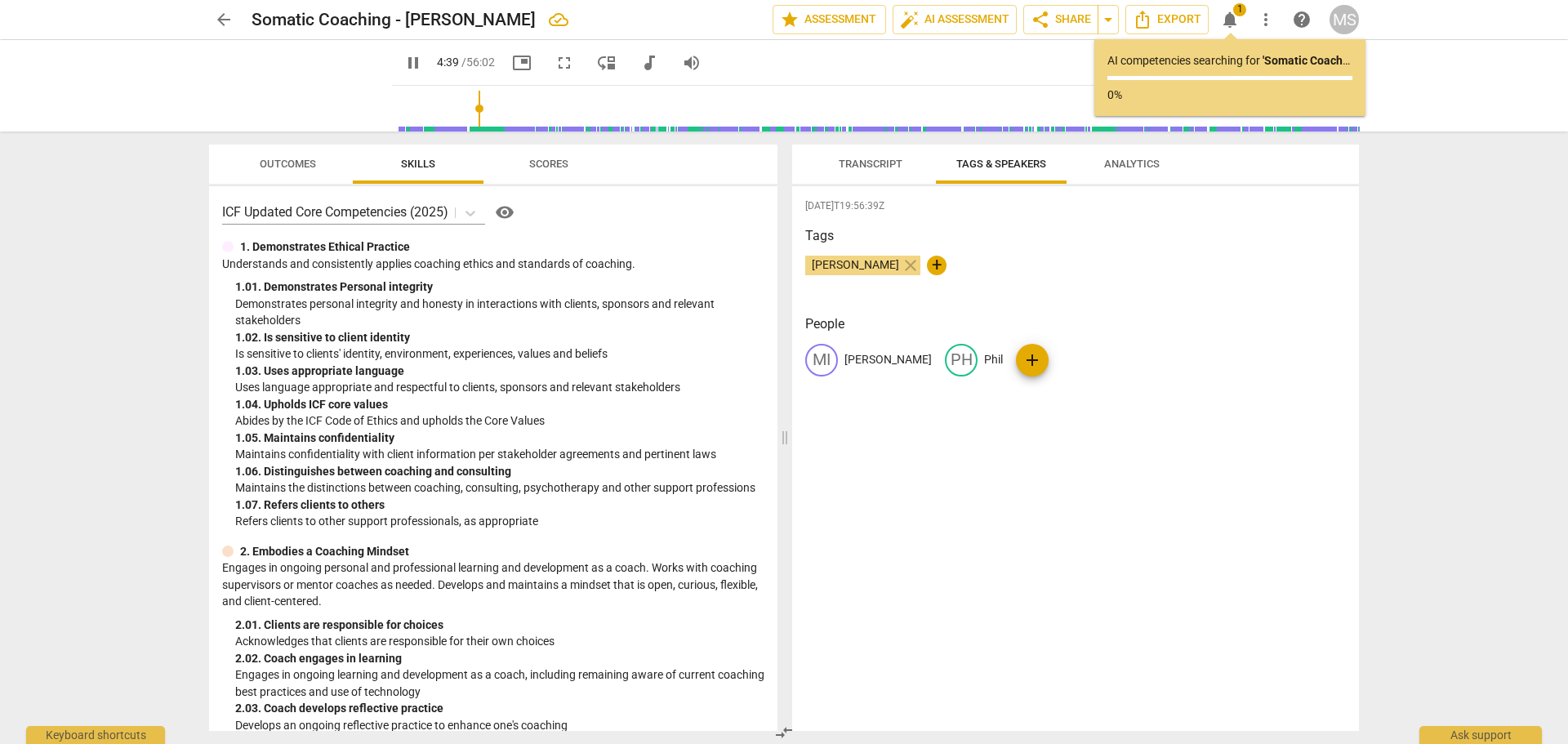
click at [865, 160] on span "Transcript" at bounding box center [870, 163] width 64 height 12
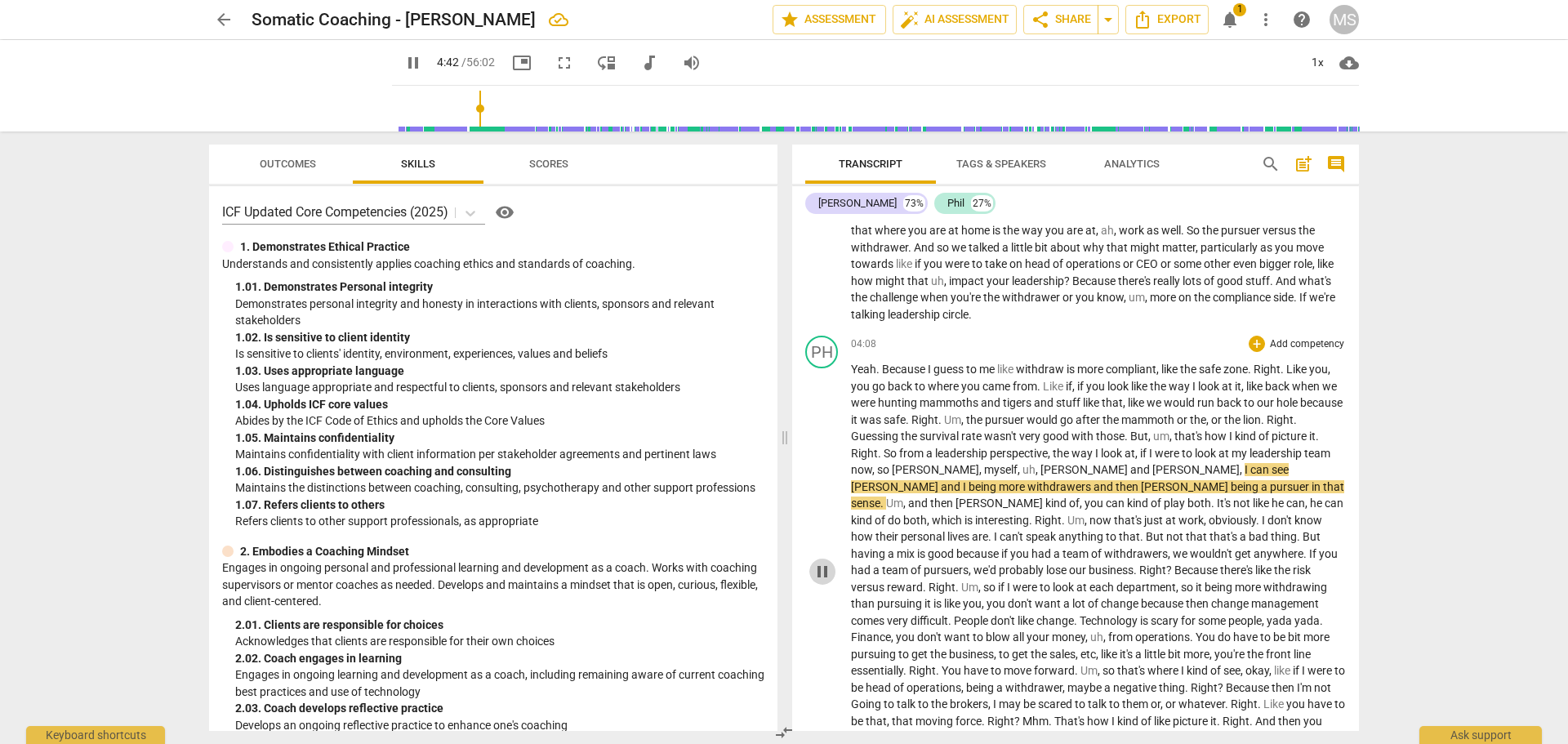
click at [820, 562] on span "pause" at bounding box center [822, 571] width 20 height 20
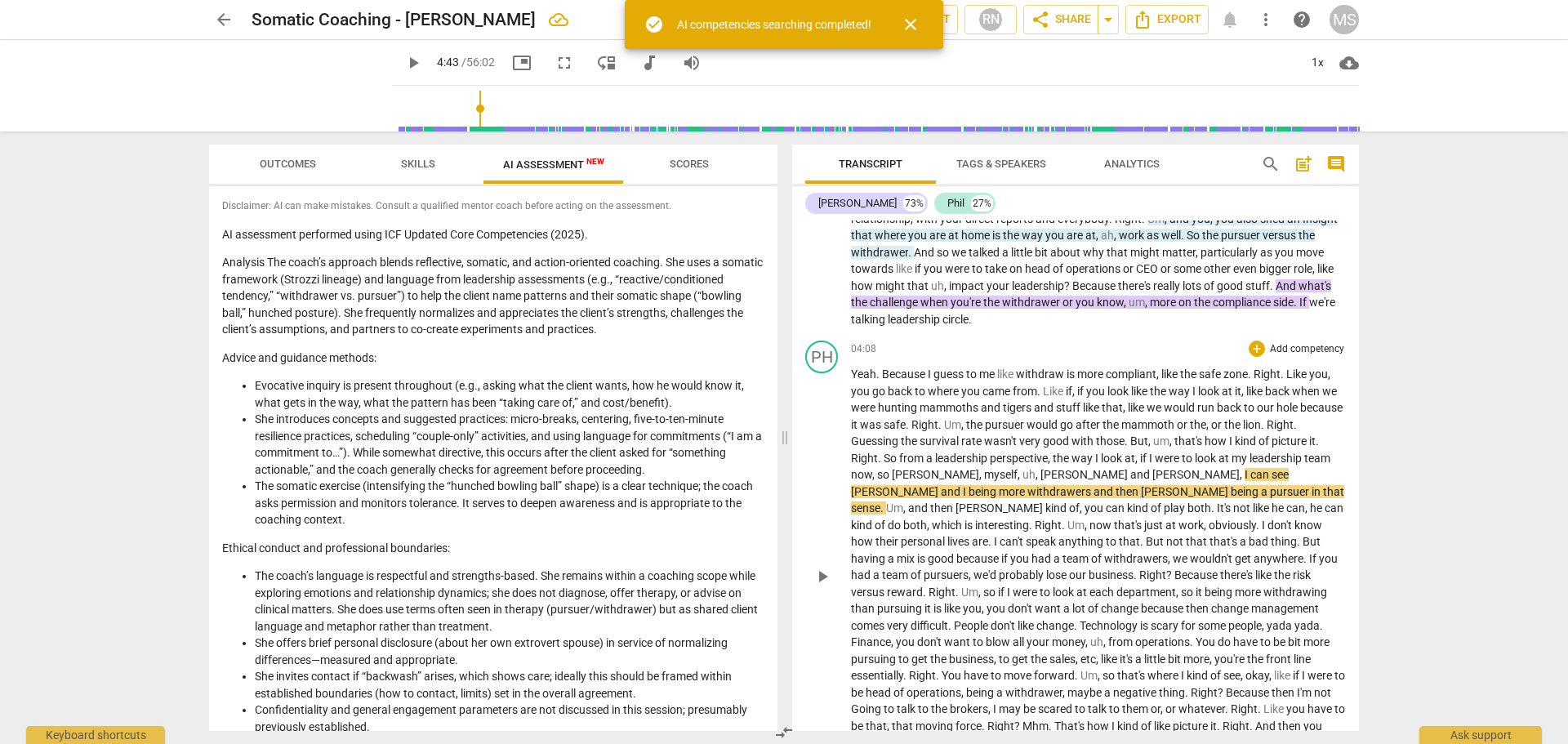
type input "283"
